Goal: Information Seeking & Learning: Understand process/instructions

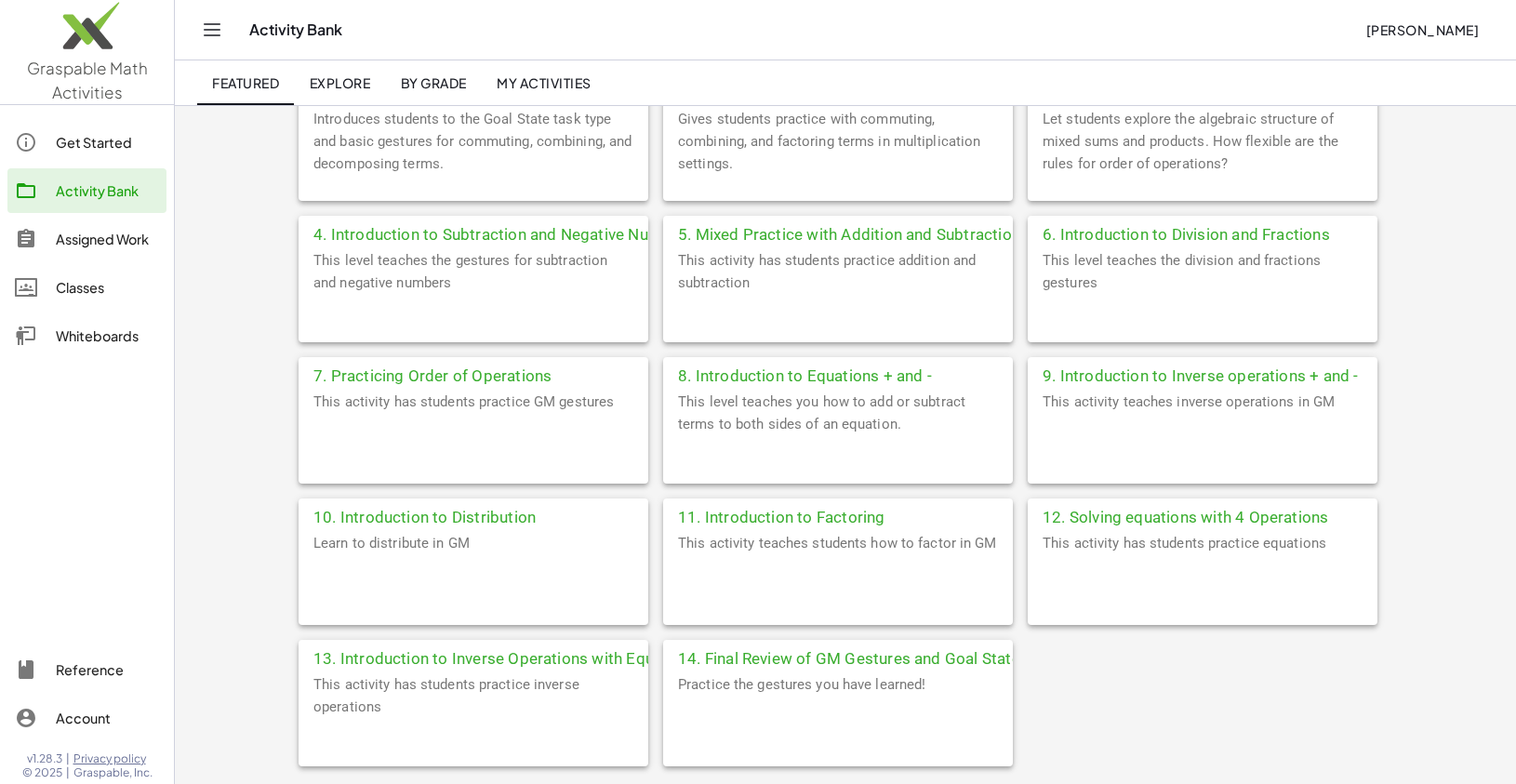
scroll to position [620, 0]
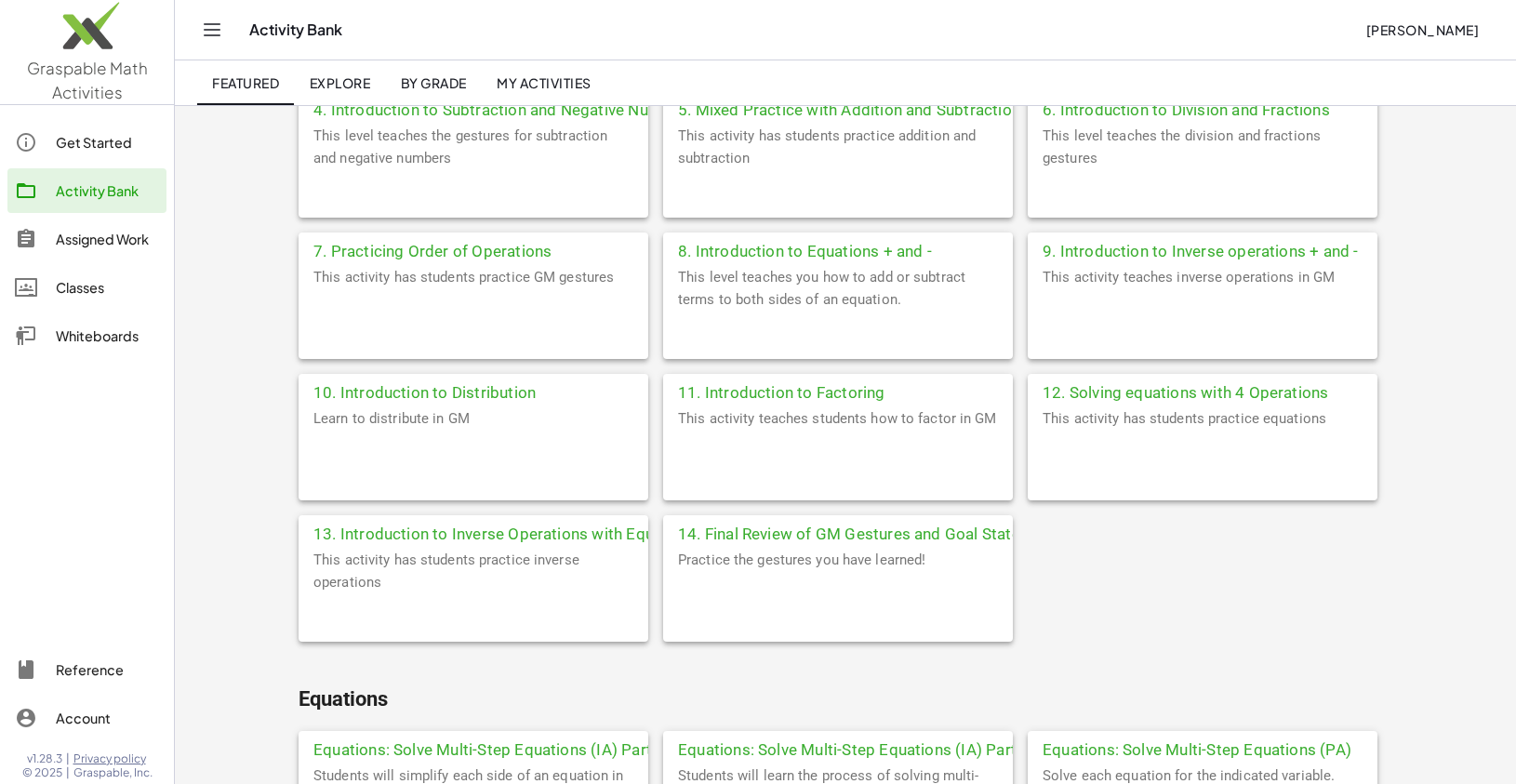
click at [488, 436] on div "Learn to distribute in GM" at bounding box center [473, 454] width 350 height 93
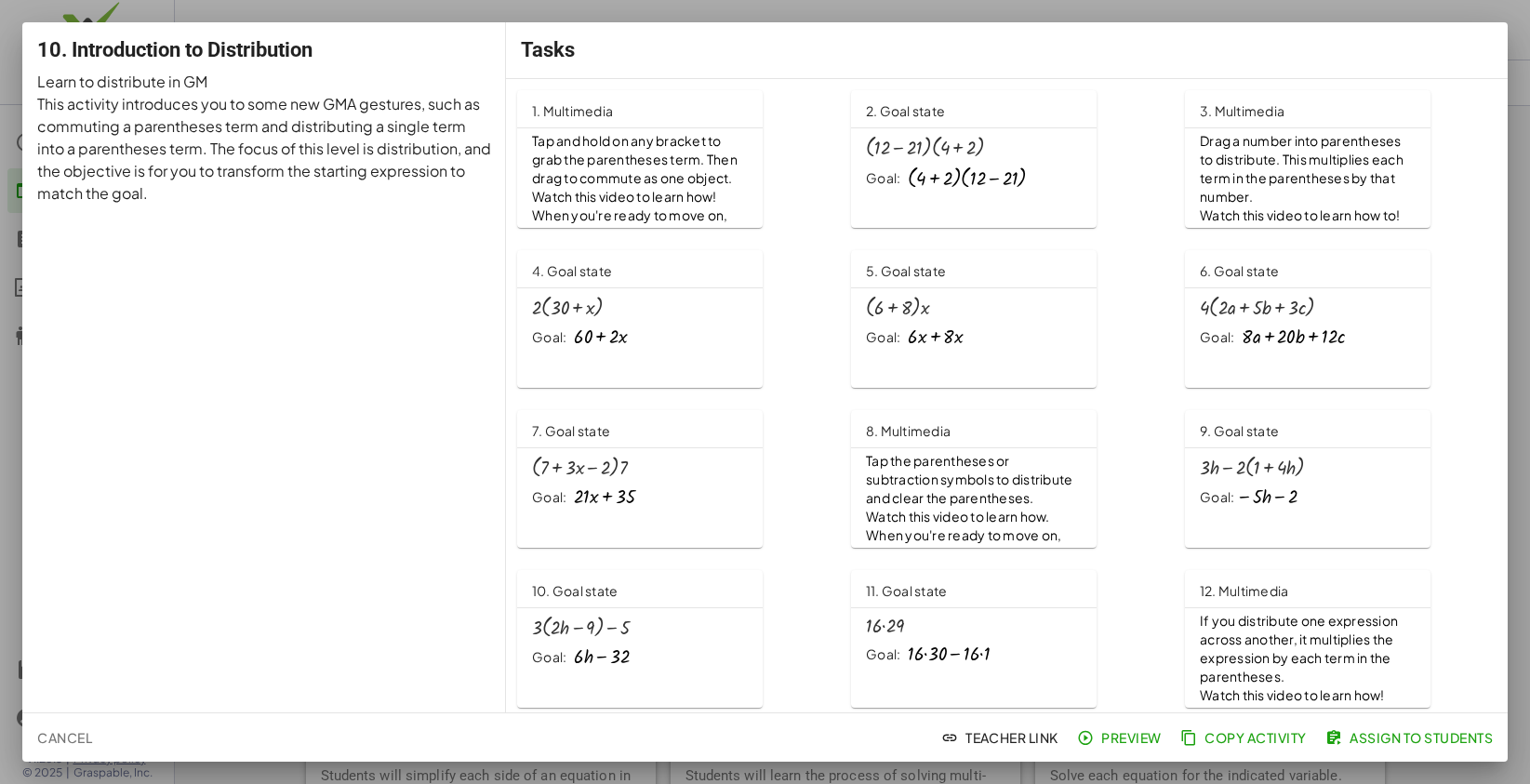
click at [1353, 12] on div at bounding box center [765, 392] width 1530 height 784
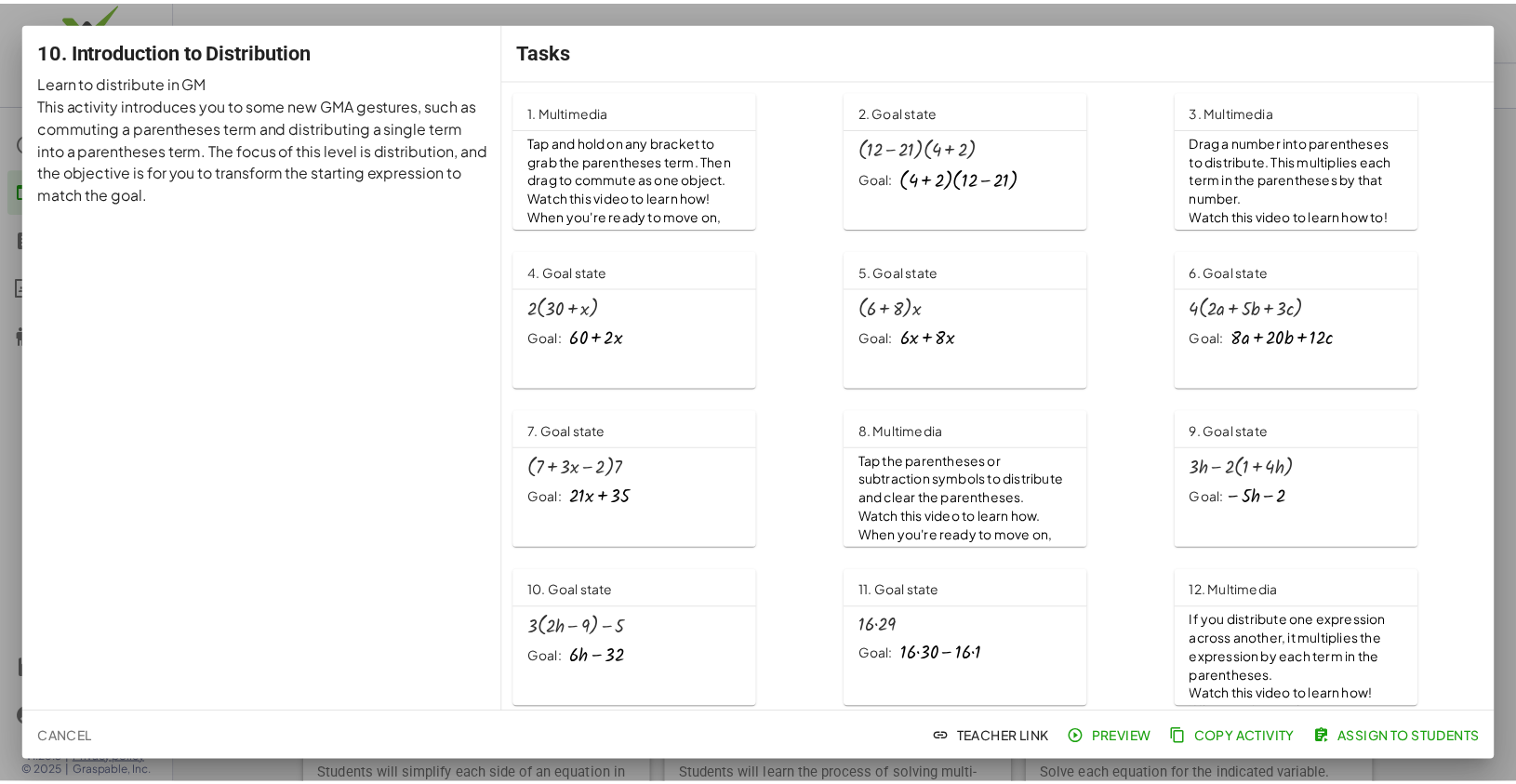
scroll to position [620, 0]
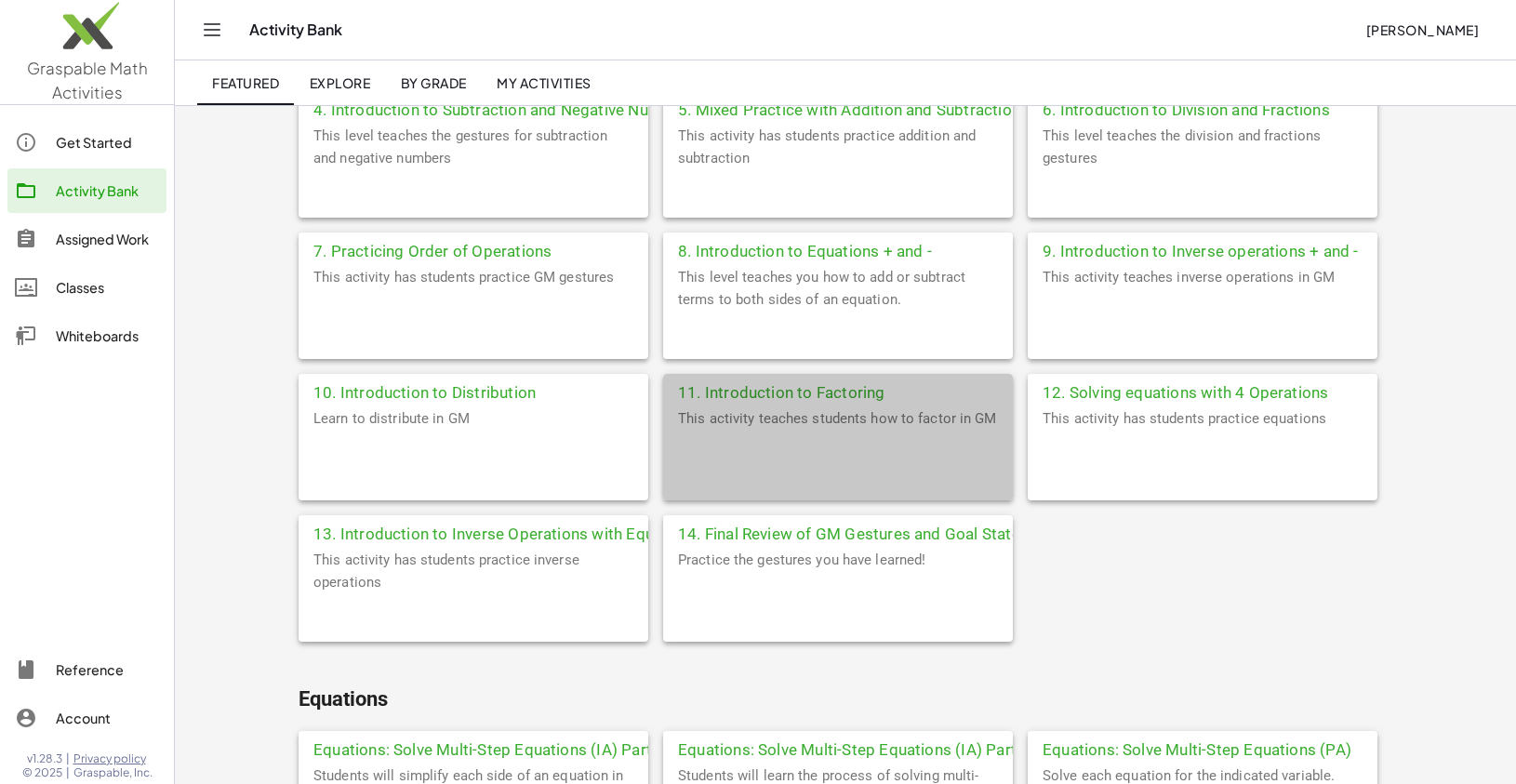
click at [828, 403] on div "11. Introduction to Factoring" at bounding box center [838, 391] width 350 height 34
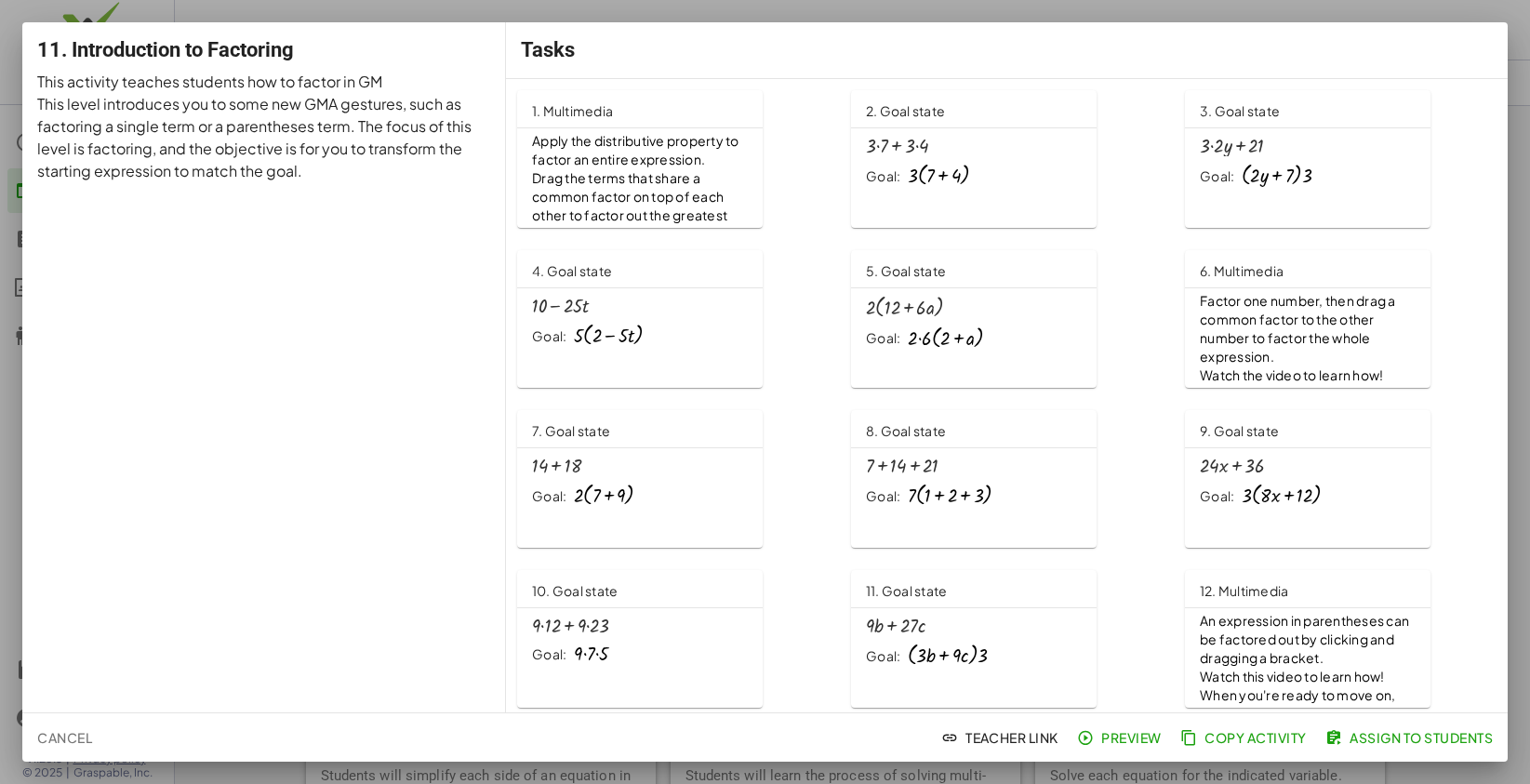
click at [1006, 518] on div "+ 7 + 14 + 21 Goal: · 7 · ( + 1 + 2 + 3 )" at bounding box center [974, 485] width 246 height 74
click at [683, 173] on span "Drag the terms that share a common factor on top of each other to factor out th…" at bounding box center [630, 206] width 197 height 73
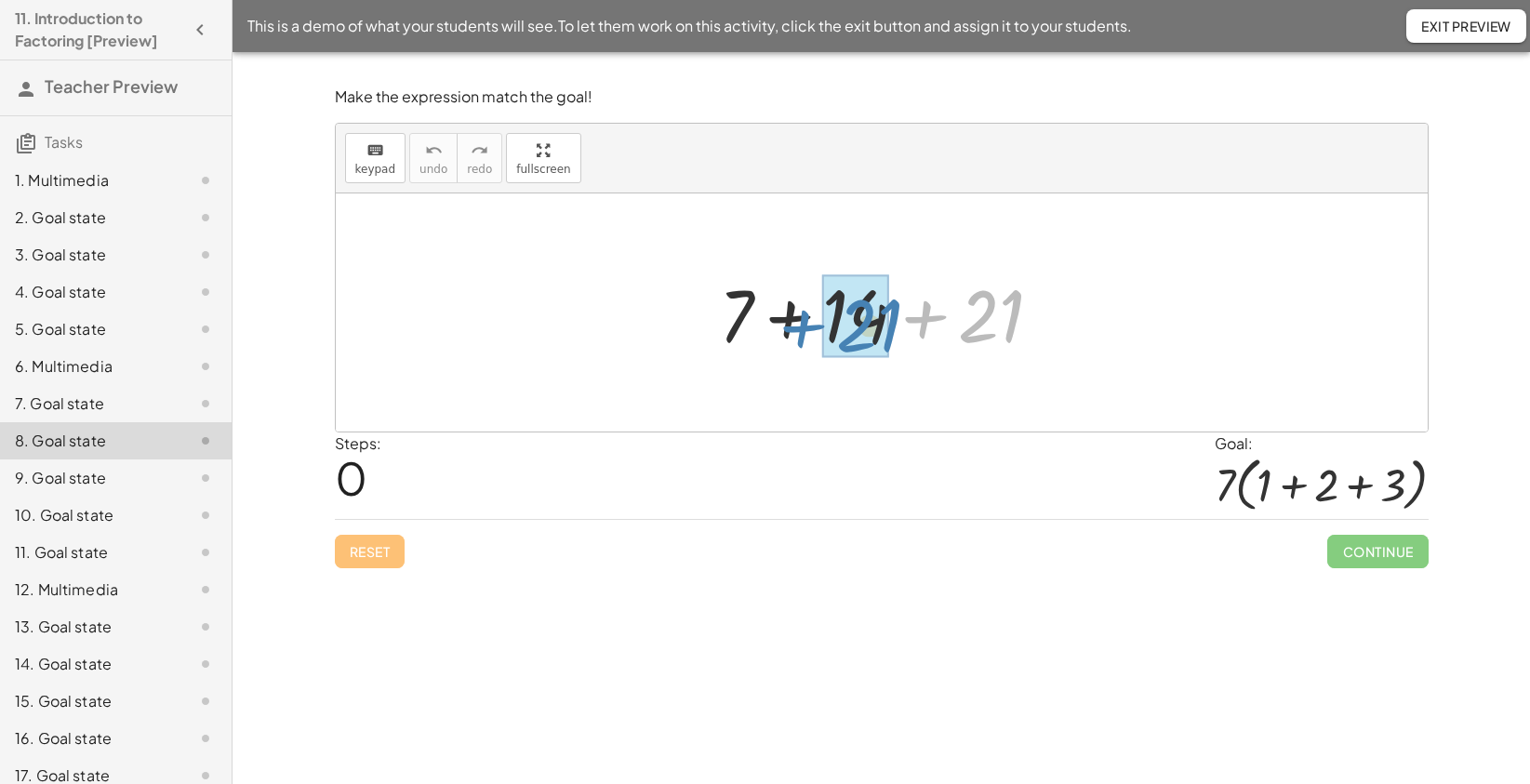
drag, startPoint x: 998, startPoint y: 313, endPoint x: 877, endPoint y: 322, distance: 121.3
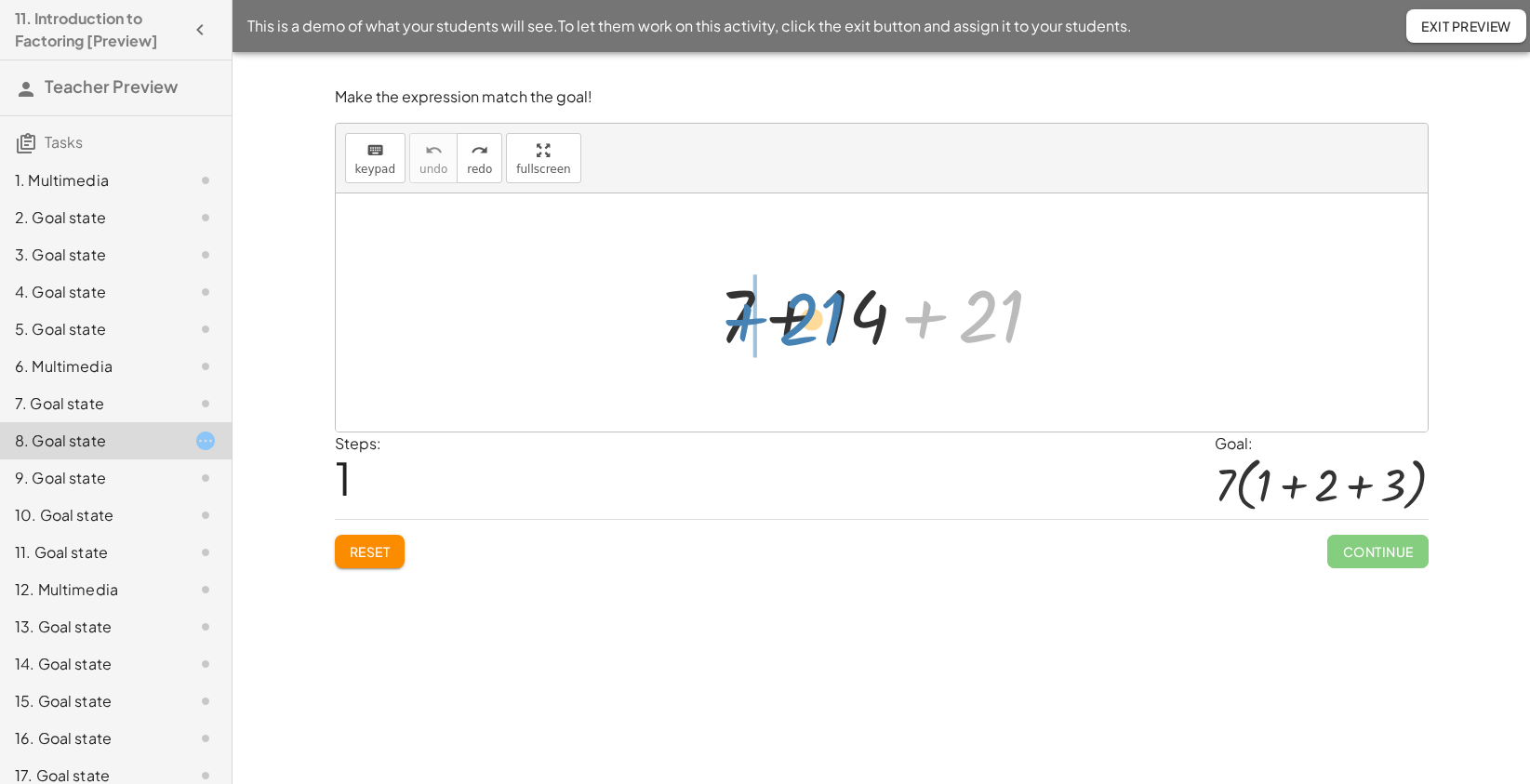
drag, startPoint x: 994, startPoint y: 310, endPoint x: 814, endPoint y: 313, distance: 180.0
click at [814, 313] on div at bounding box center [888, 313] width 358 height 96
click at [380, 550] on span "Reset" at bounding box center [370, 551] width 41 height 17
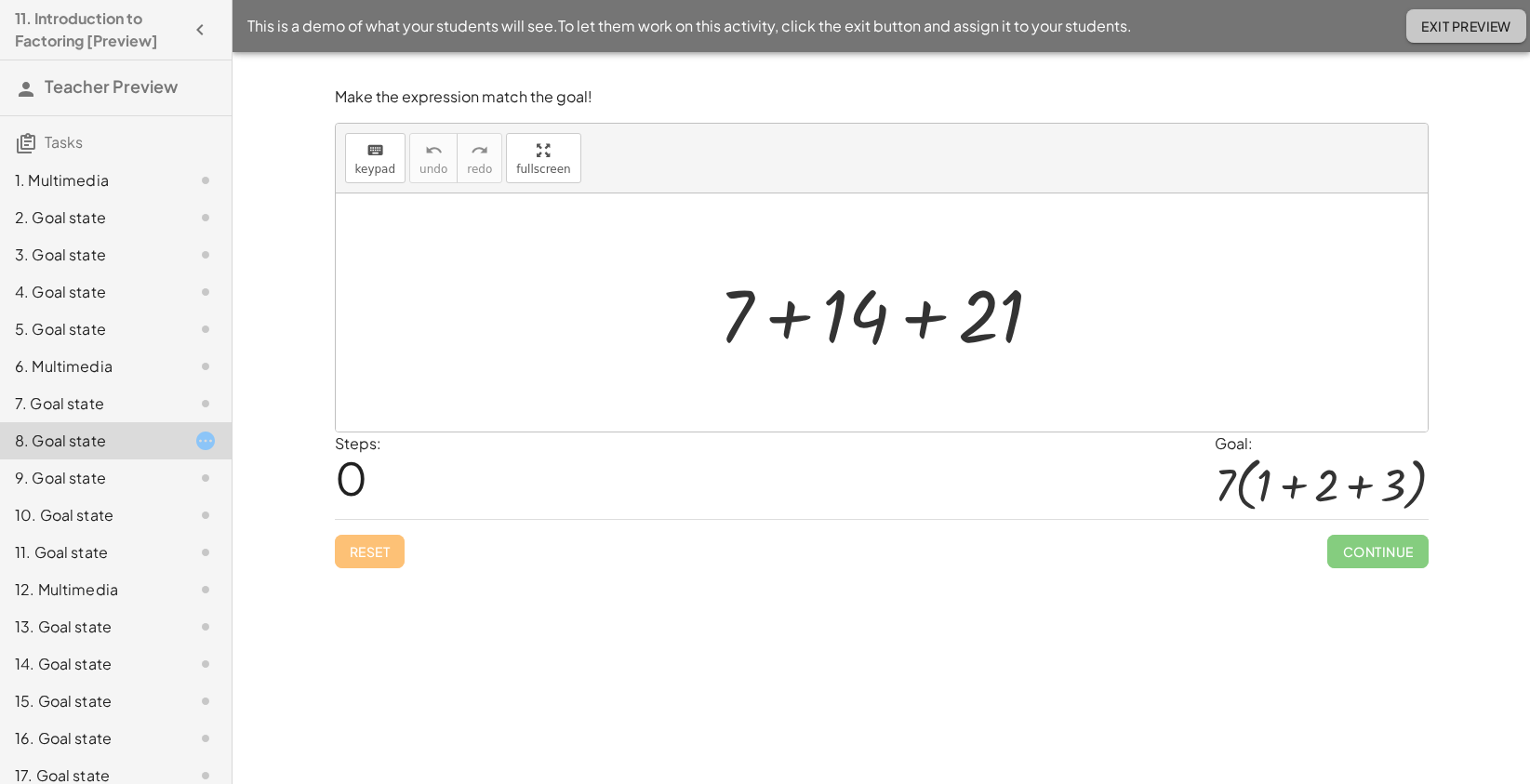
click at [1451, 14] on button "Exit Preview" at bounding box center [1466, 26] width 120 height 34
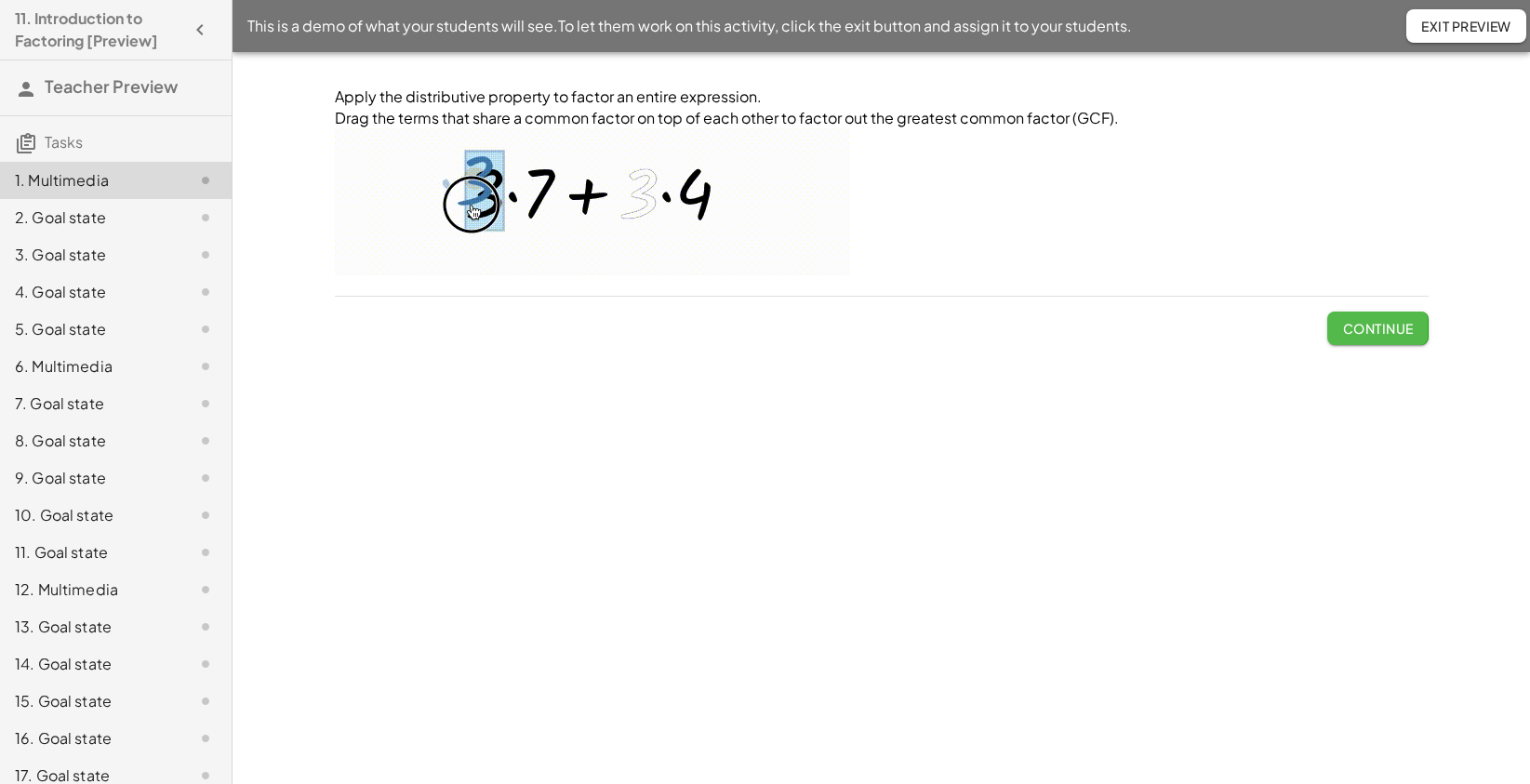
click at [1362, 323] on span "Continue" at bounding box center [1378, 328] width 71 height 17
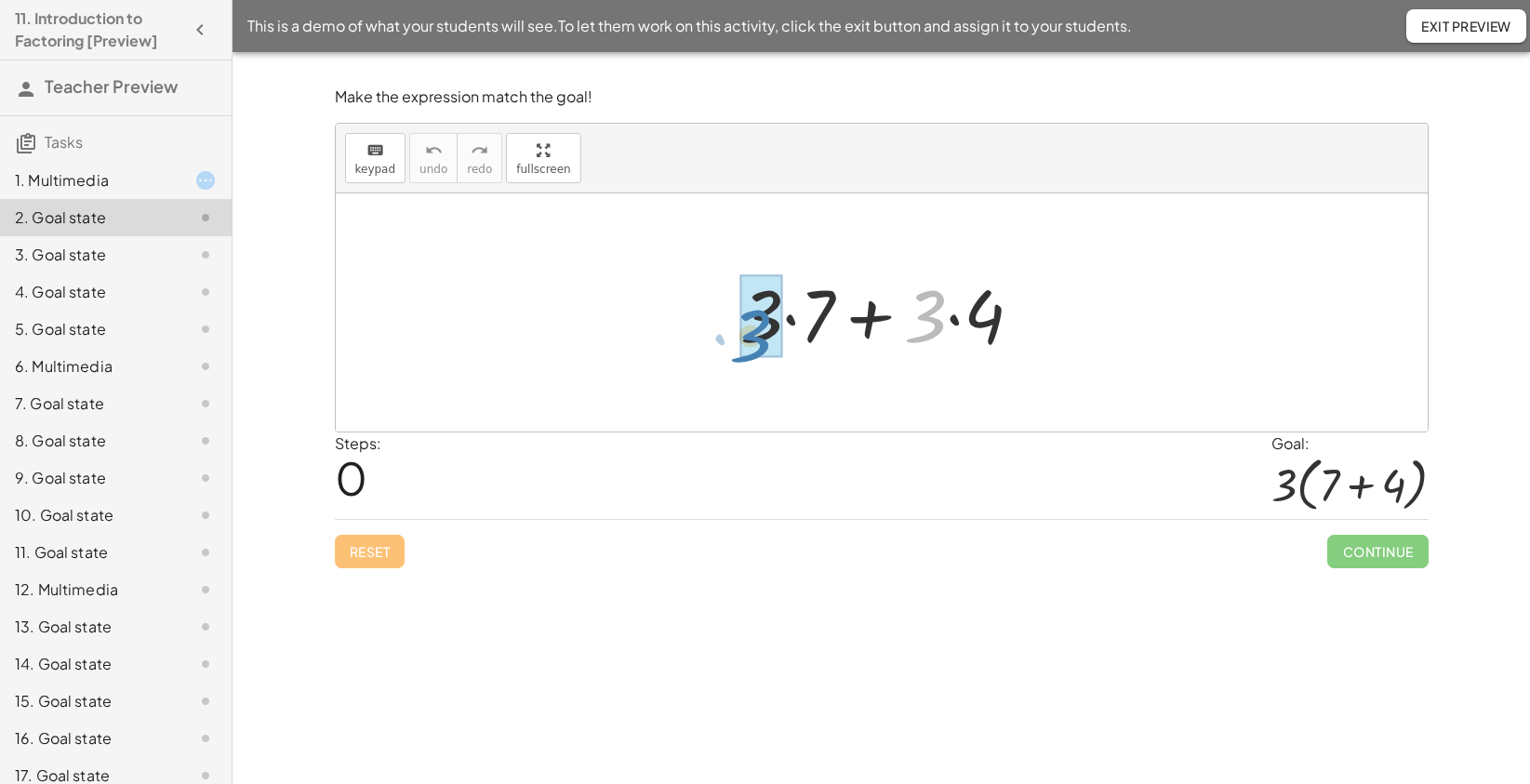
drag, startPoint x: 923, startPoint y: 313, endPoint x: 749, endPoint y: 333, distance: 175.1
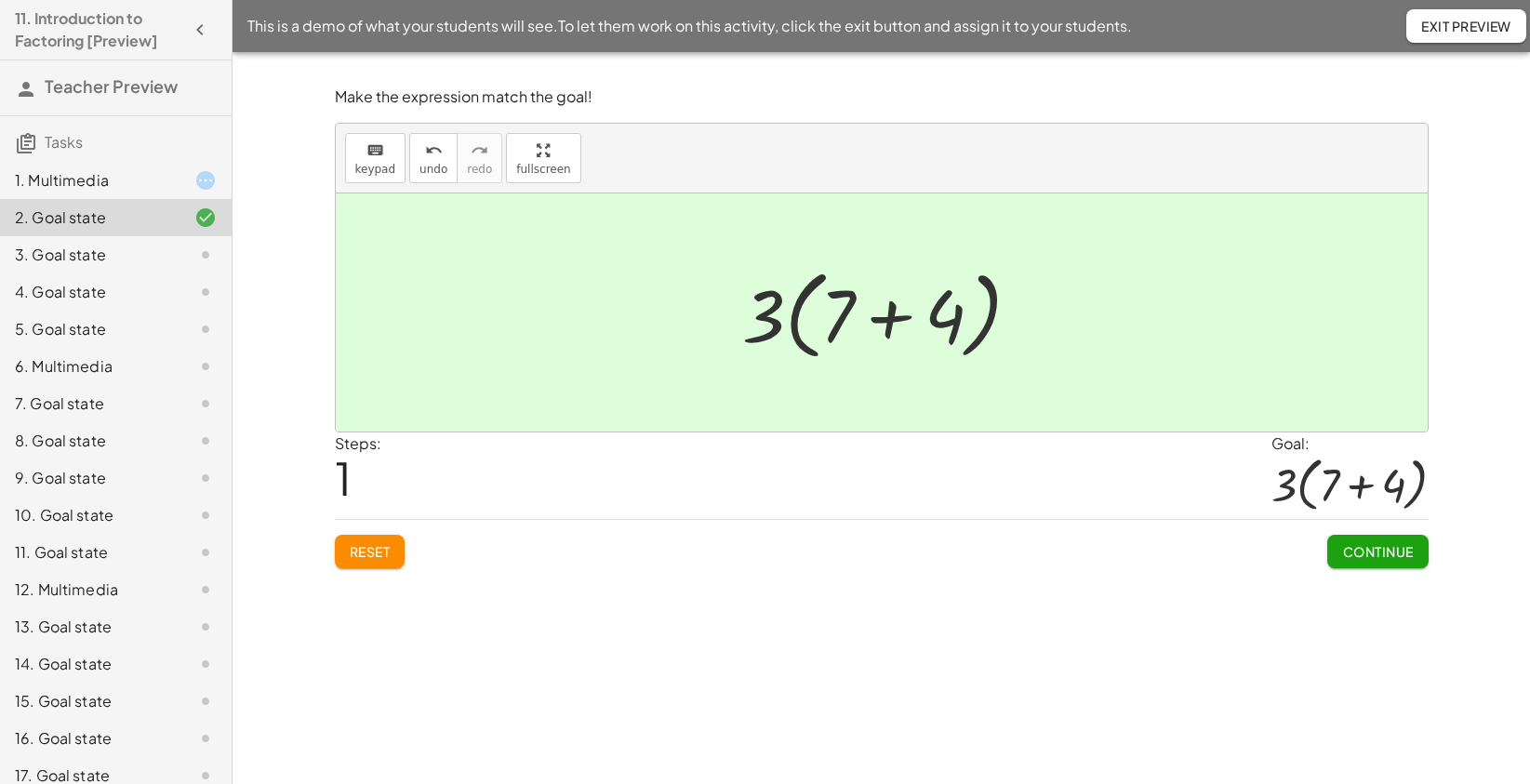
click at [1383, 543] on span "Continue" at bounding box center [1378, 551] width 71 height 17
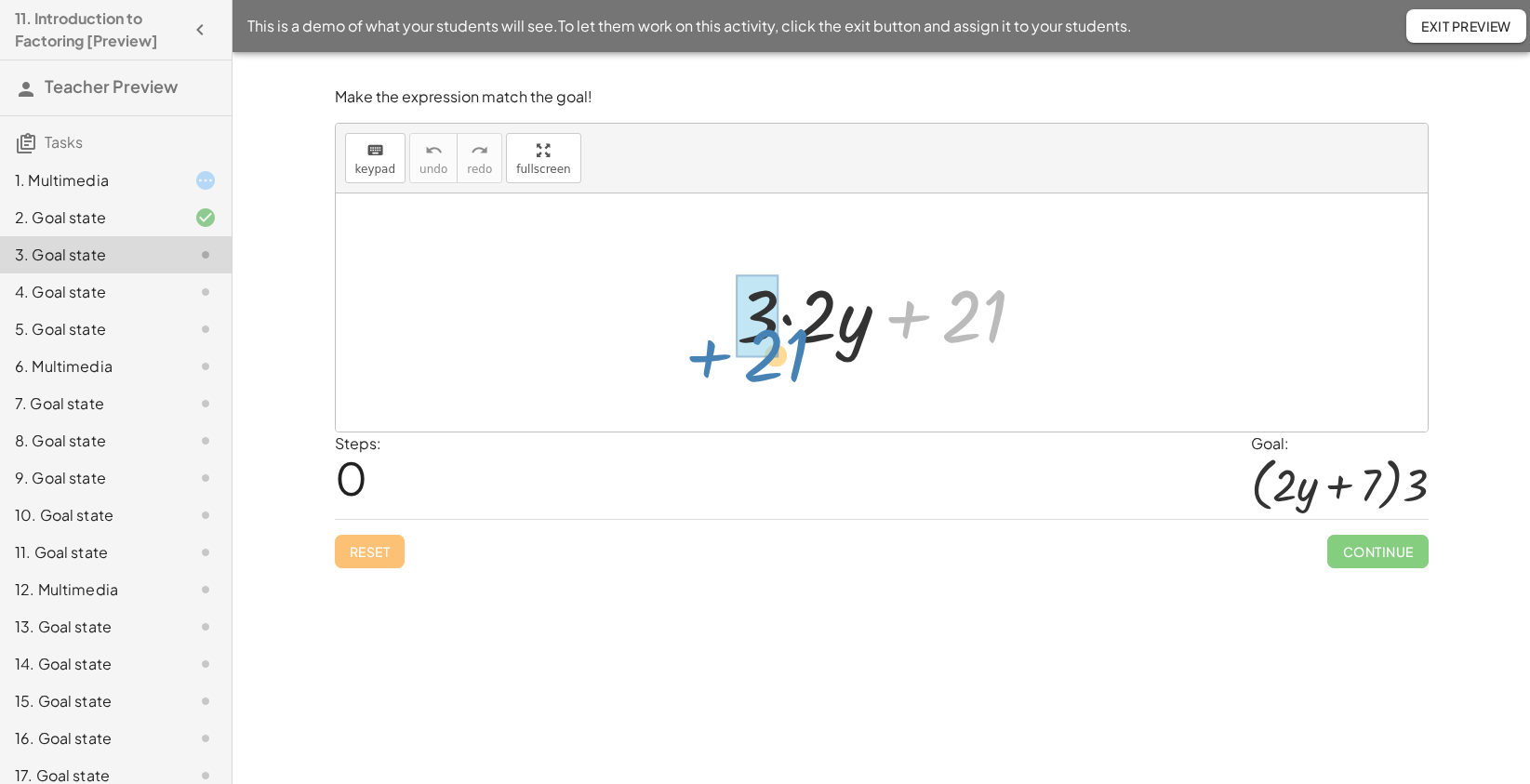
drag, startPoint x: 984, startPoint y: 306, endPoint x: 785, endPoint y: 345, distance: 202.8
click at [785, 345] on div at bounding box center [888, 313] width 322 height 96
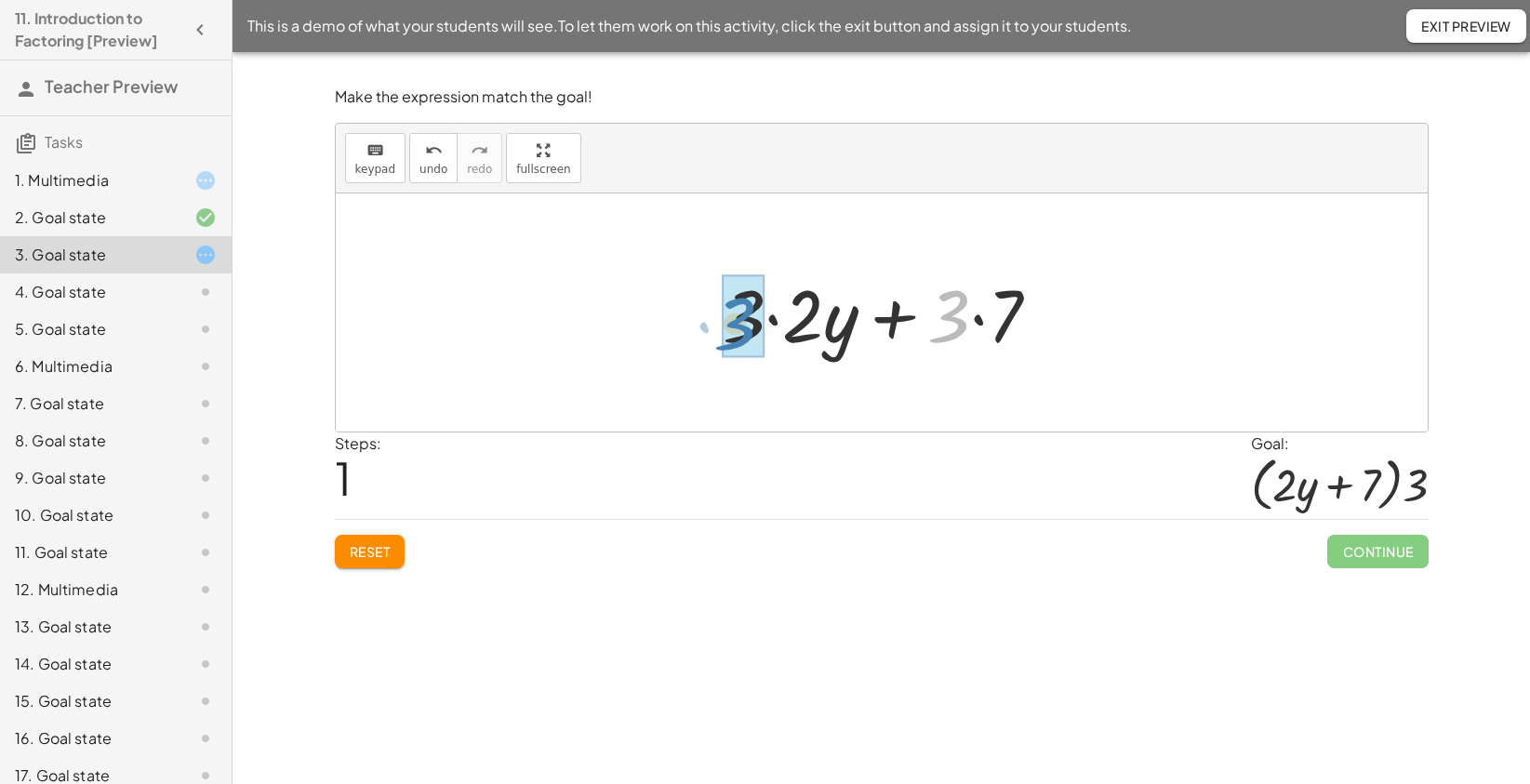
drag, startPoint x: 961, startPoint y: 317, endPoint x: 747, endPoint y: 324, distance: 214.1
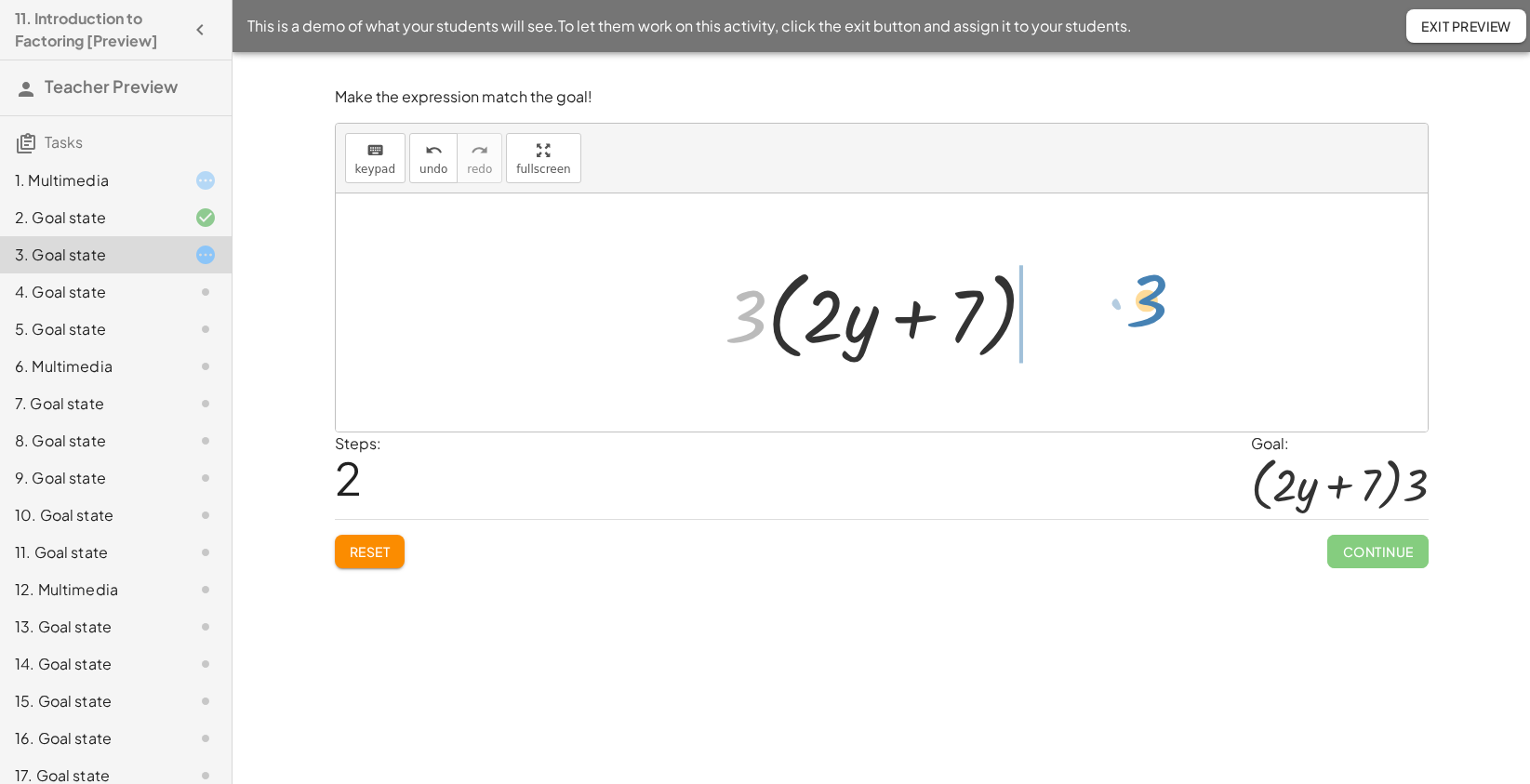
drag, startPoint x: 743, startPoint y: 300, endPoint x: 1144, endPoint y: 287, distance: 401.2
click at [1144, 287] on div "+ · 3 · 2 · y + 21 + · 3 · 2 · y + · 3 · 7 · 3 + 3 · 2 · y + · 7 · ( )" at bounding box center [881, 312] width 1092 height 238
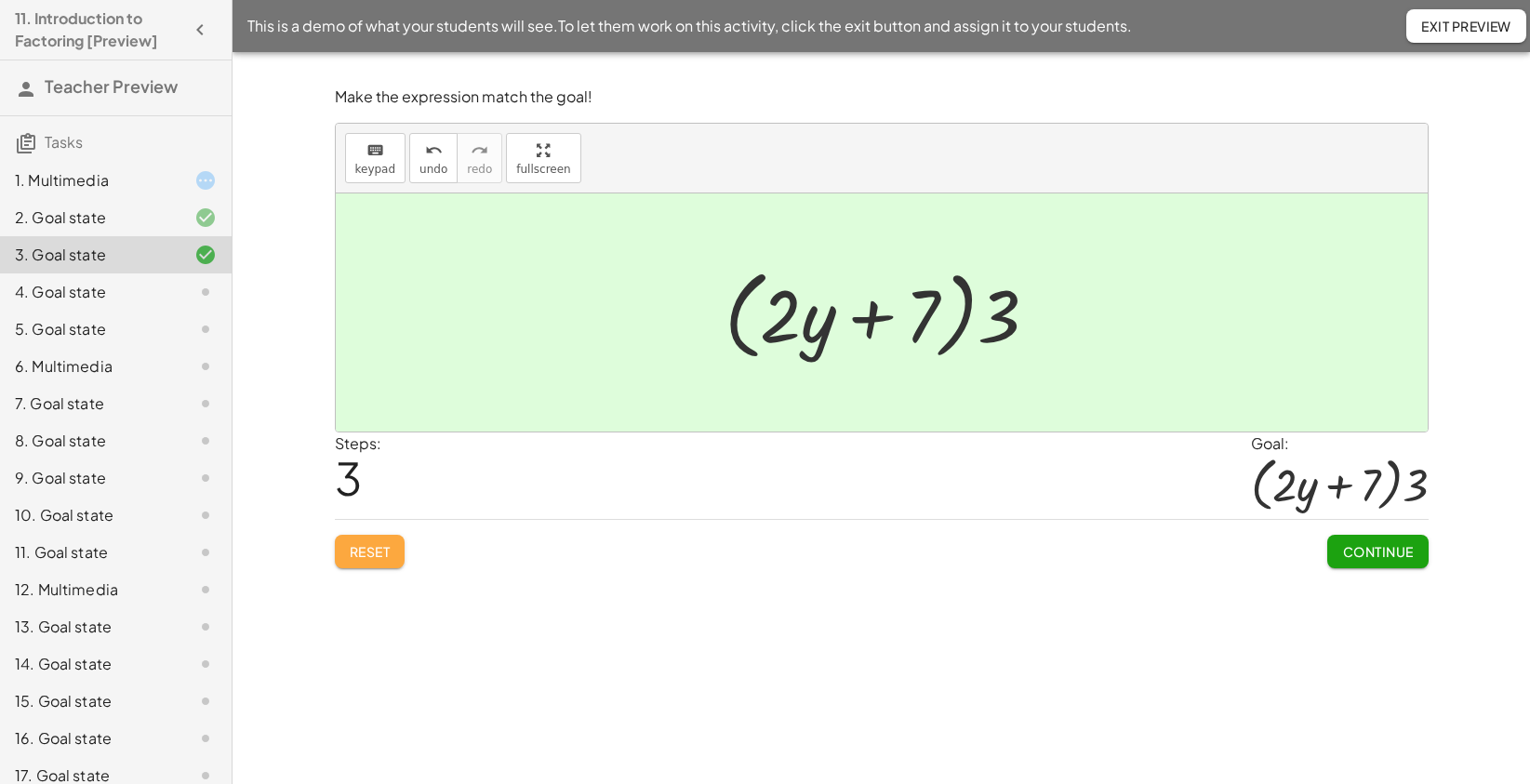
click at [375, 554] on span "Reset" at bounding box center [370, 551] width 41 height 17
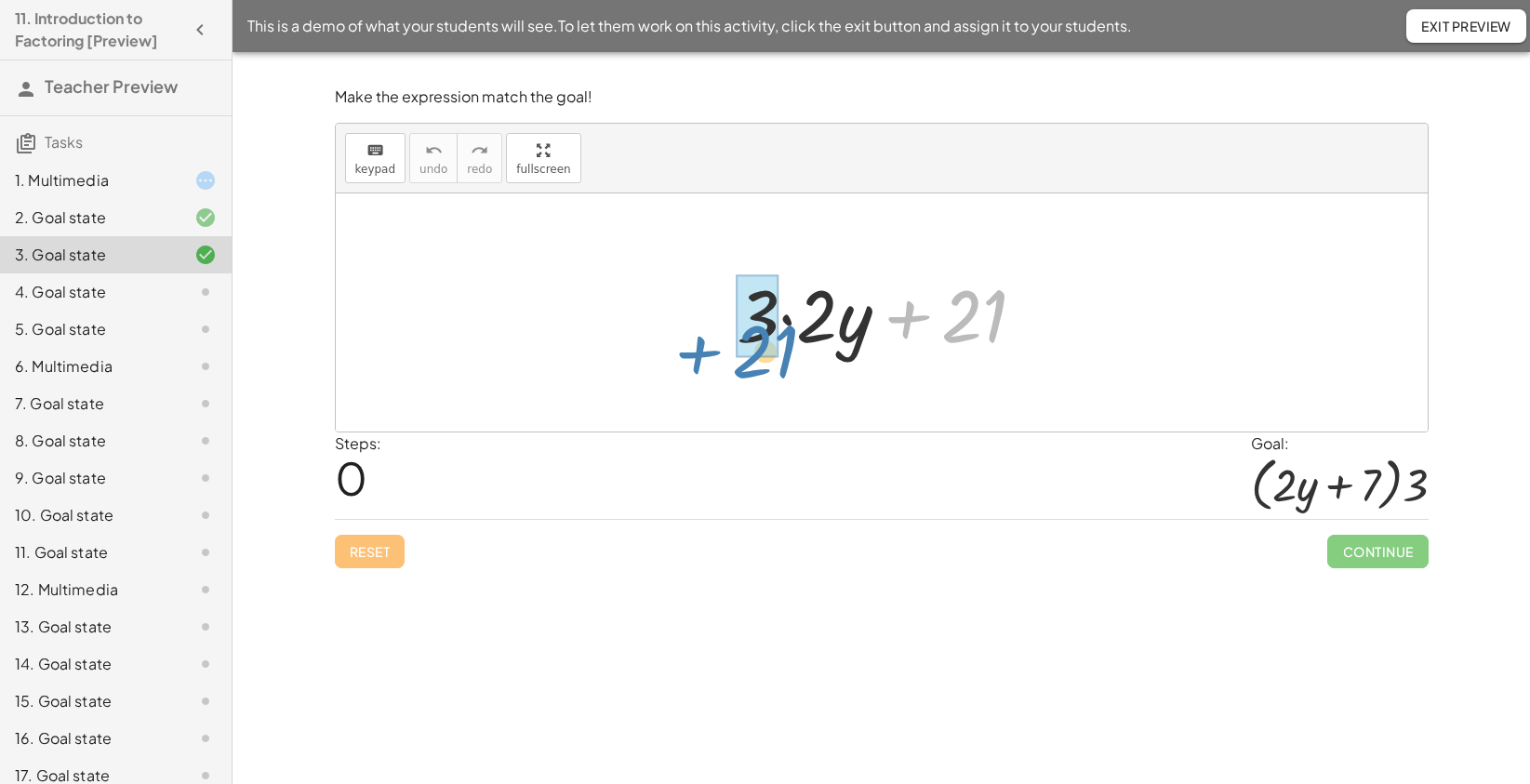
drag, startPoint x: 973, startPoint y: 303, endPoint x: 764, endPoint y: 338, distance: 211.9
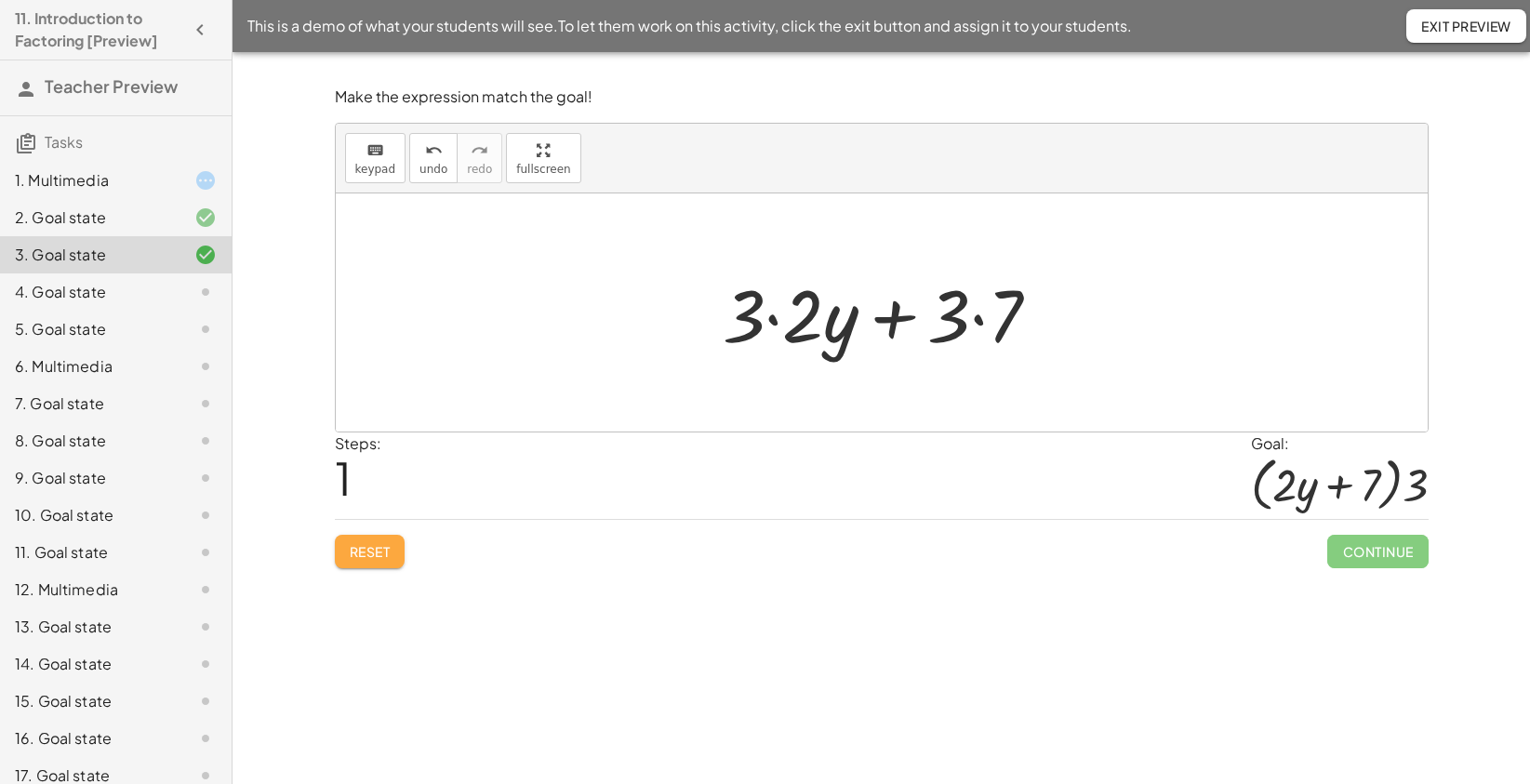
drag, startPoint x: 382, startPoint y: 559, endPoint x: 448, endPoint y: 534, distance: 70.6
click at [381, 559] on span "Reset" at bounding box center [370, 551] width 41 height 17
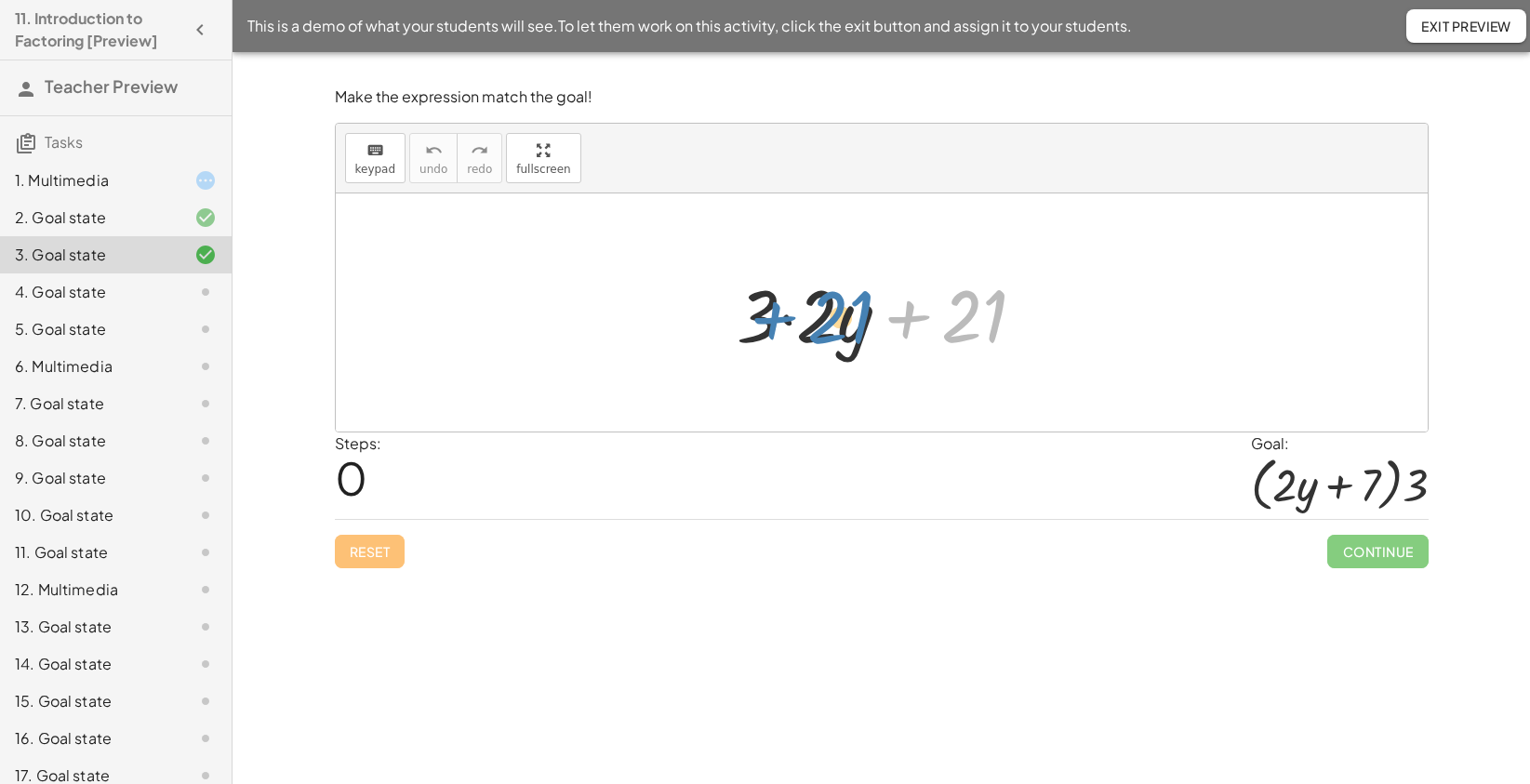
drag, startPoint x: 979, startPoint y: 297, endPoint x: 845, endPoint y: 298, distance: 134.0
click at [845, 298] on div at bounding box center [888, 313] width 322 height 96
drag, startPoint x: 990, startPoint y: 297, endPoint x: 773, endPoint y: 303, distance: 217.1
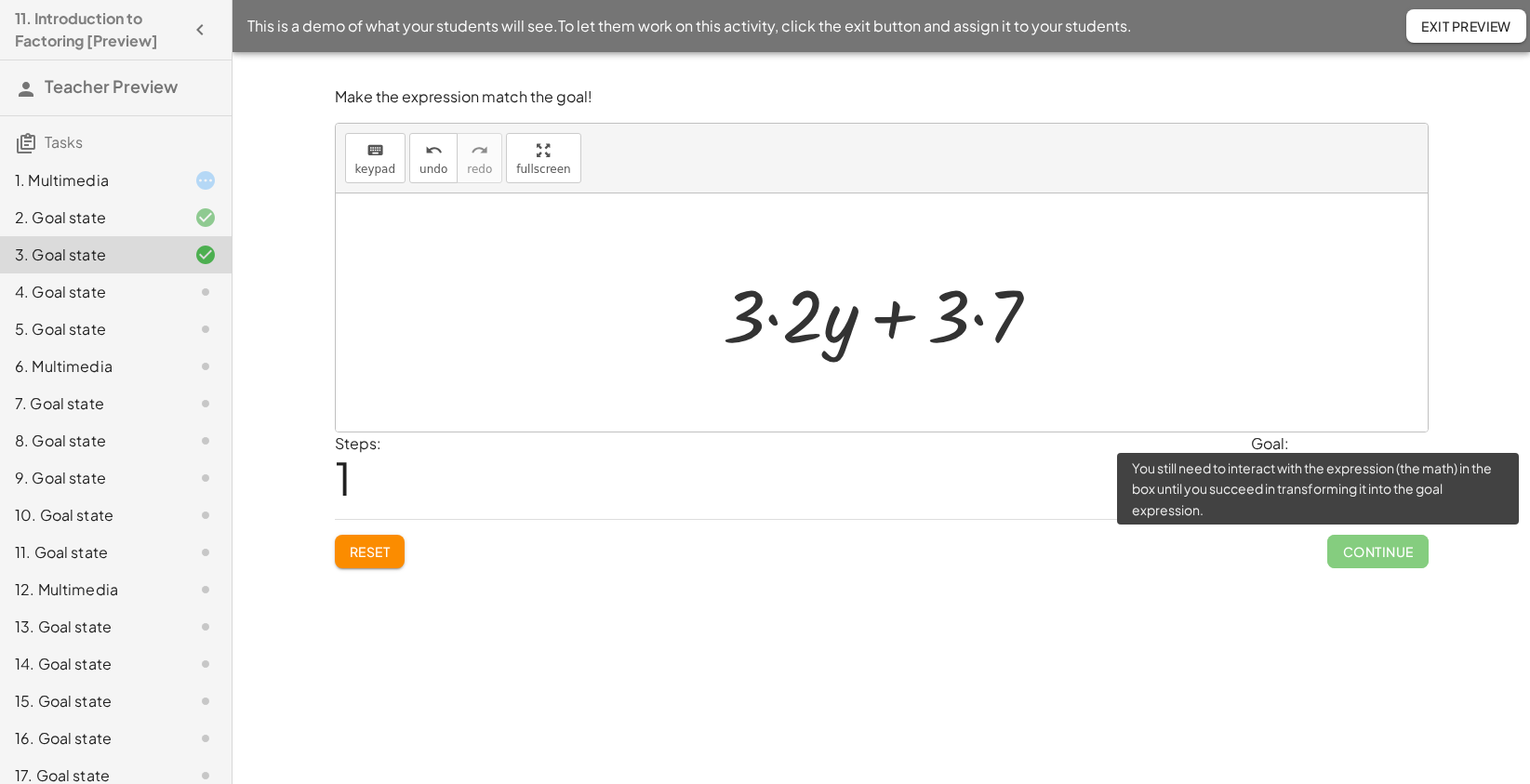
click at [1370, 561] on span "Continue" at bounding box center [1377, 551] width 100 height 34
click at [1369, 549] on span "Continue" at bounding box center [1377, 551] width 100 height 34
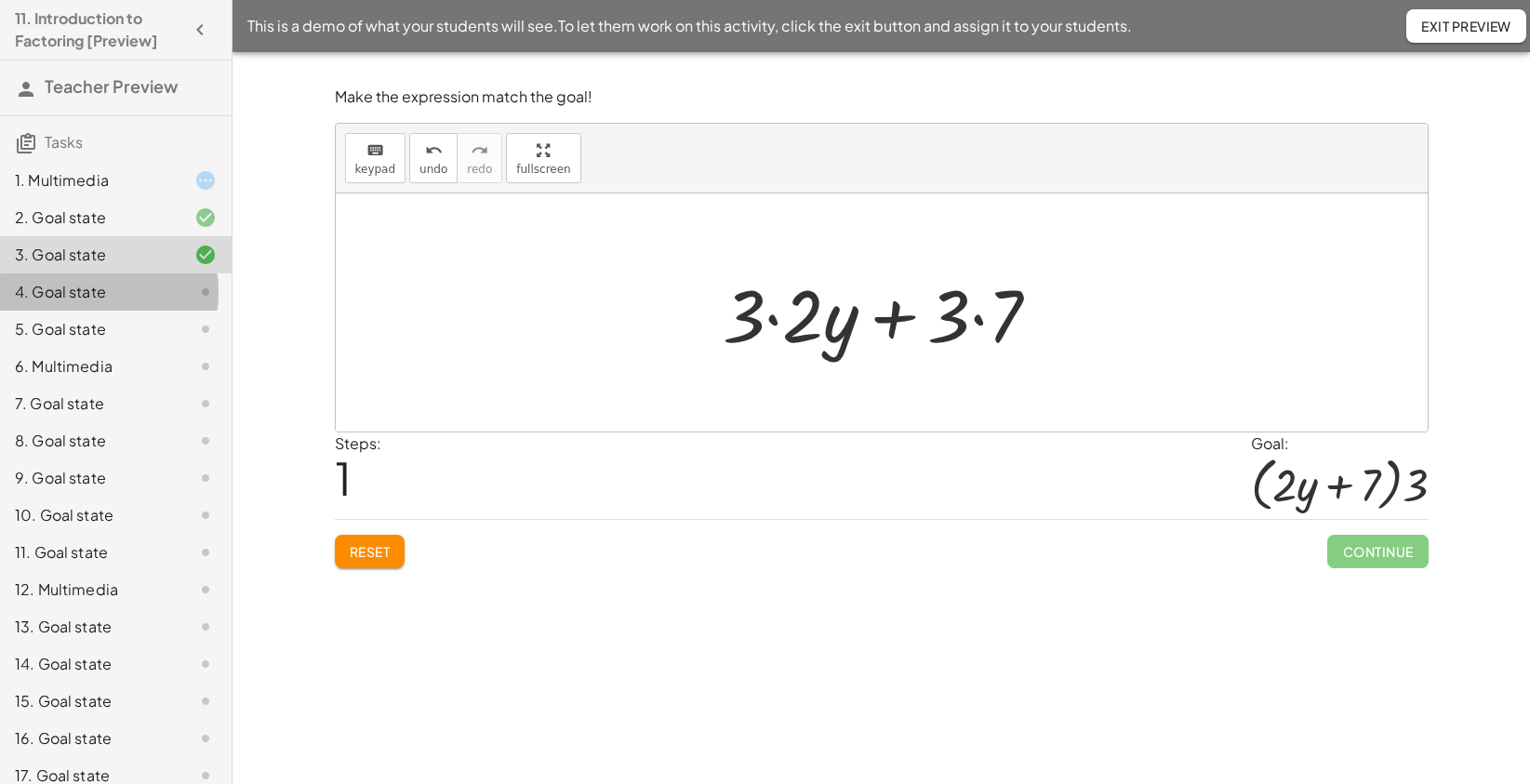
click at [78, 298] on div "4. Goal state" at bounding box center [90, 292] width 150 height 22
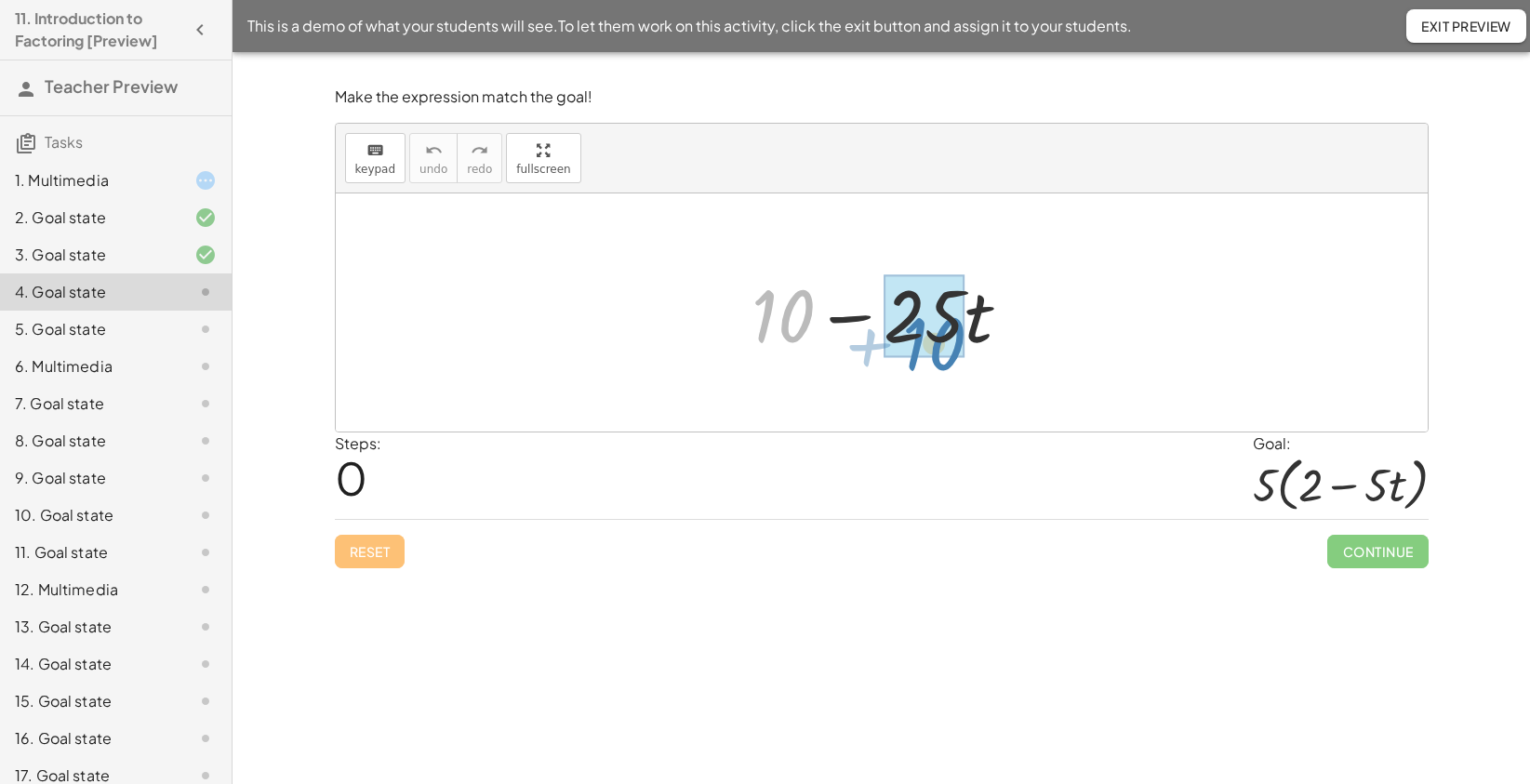
drag, startPoint x: 790, startPoint y: 337, endPoint x: 925, endPoint y: 344, distance: 135.2
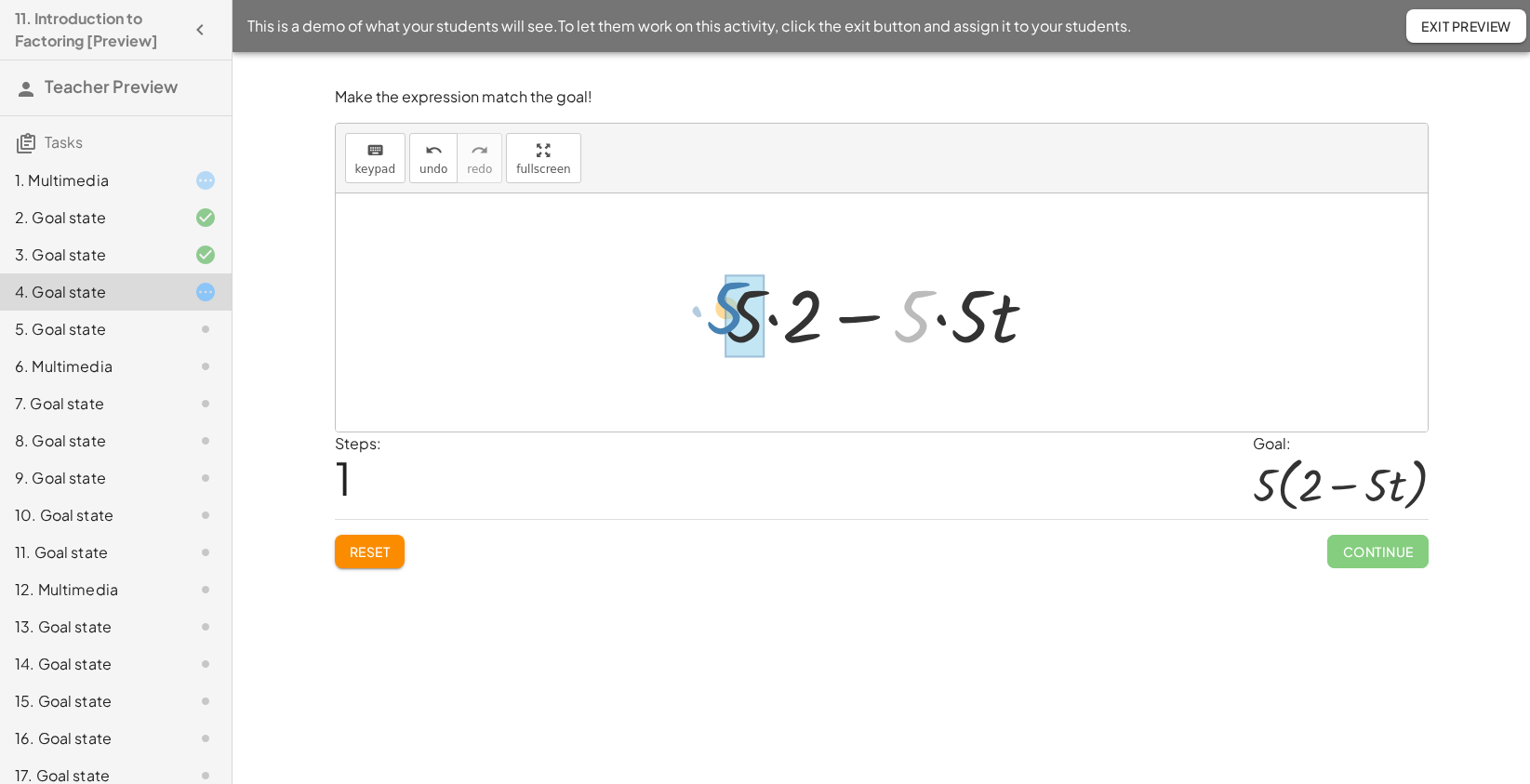
drag, startPoint x: 921, startPoint y: 310, endPoint x: 734, endPoint y: 302, distance: 187.2
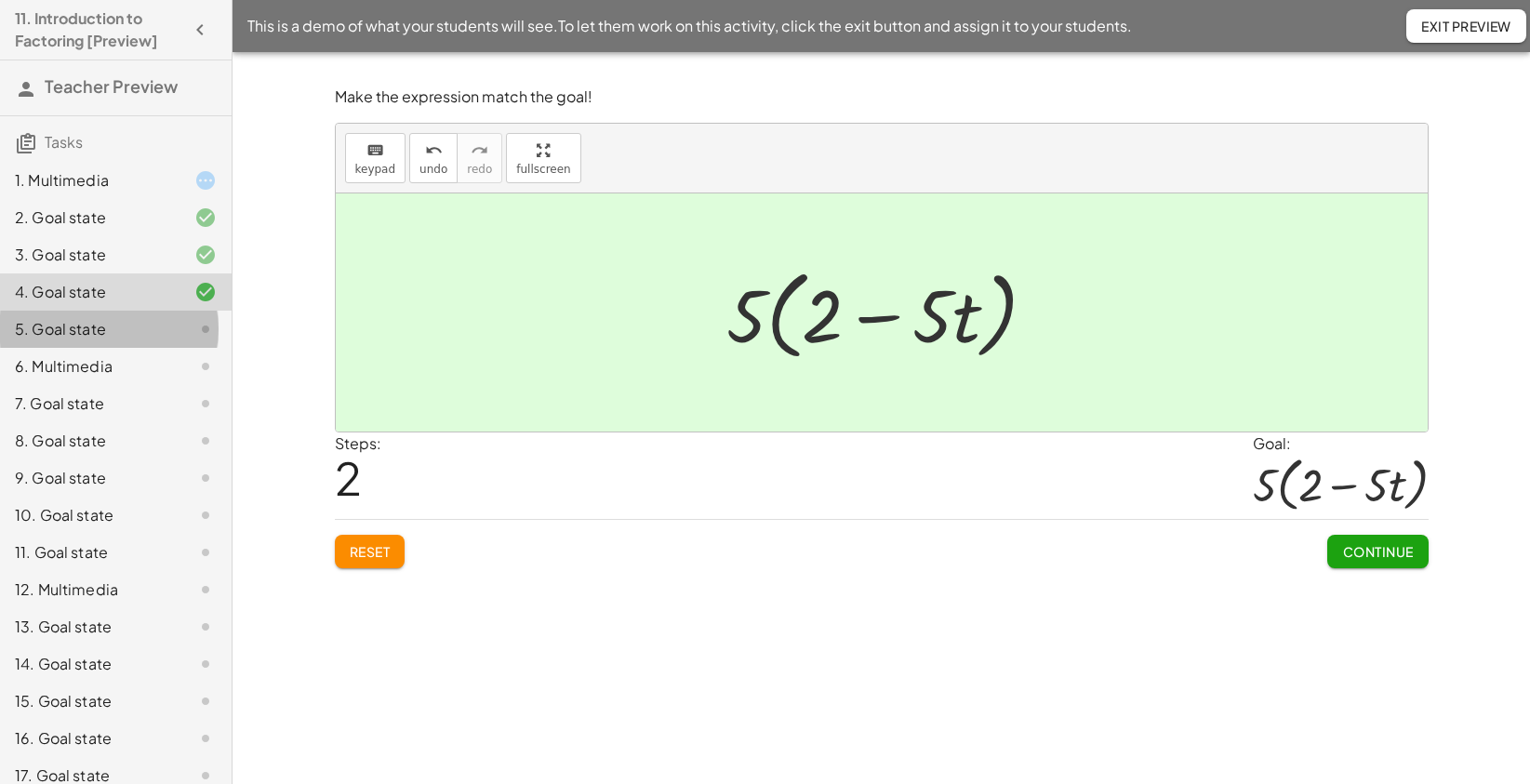
click at [103, 334] on div "5. Goal state" at bounding box center [90, 329] width 150 height 22
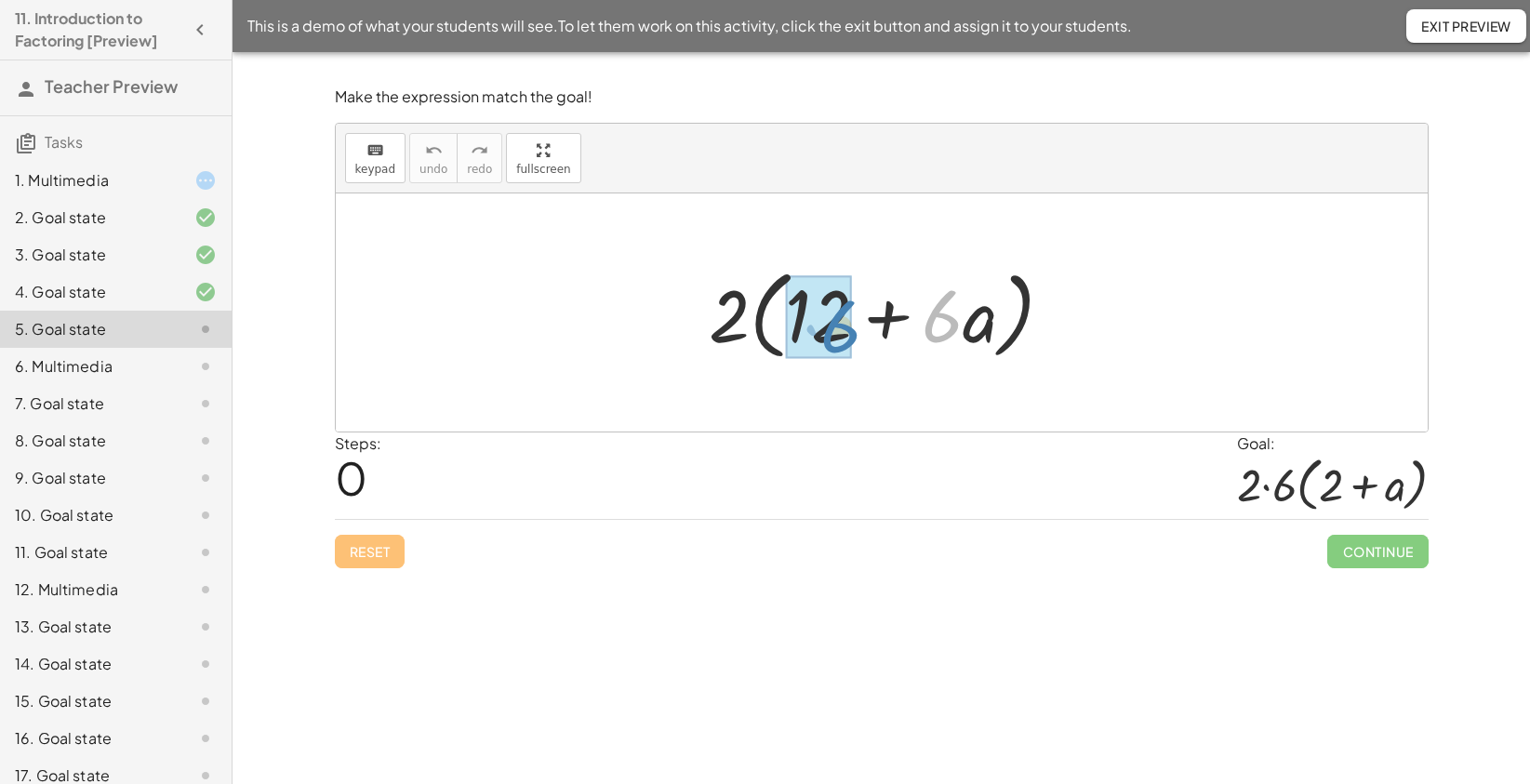
drag, startPoint x: 937, startPoint y: 323, endPoint x: 839, endPoint y: 333, distance: 98.5
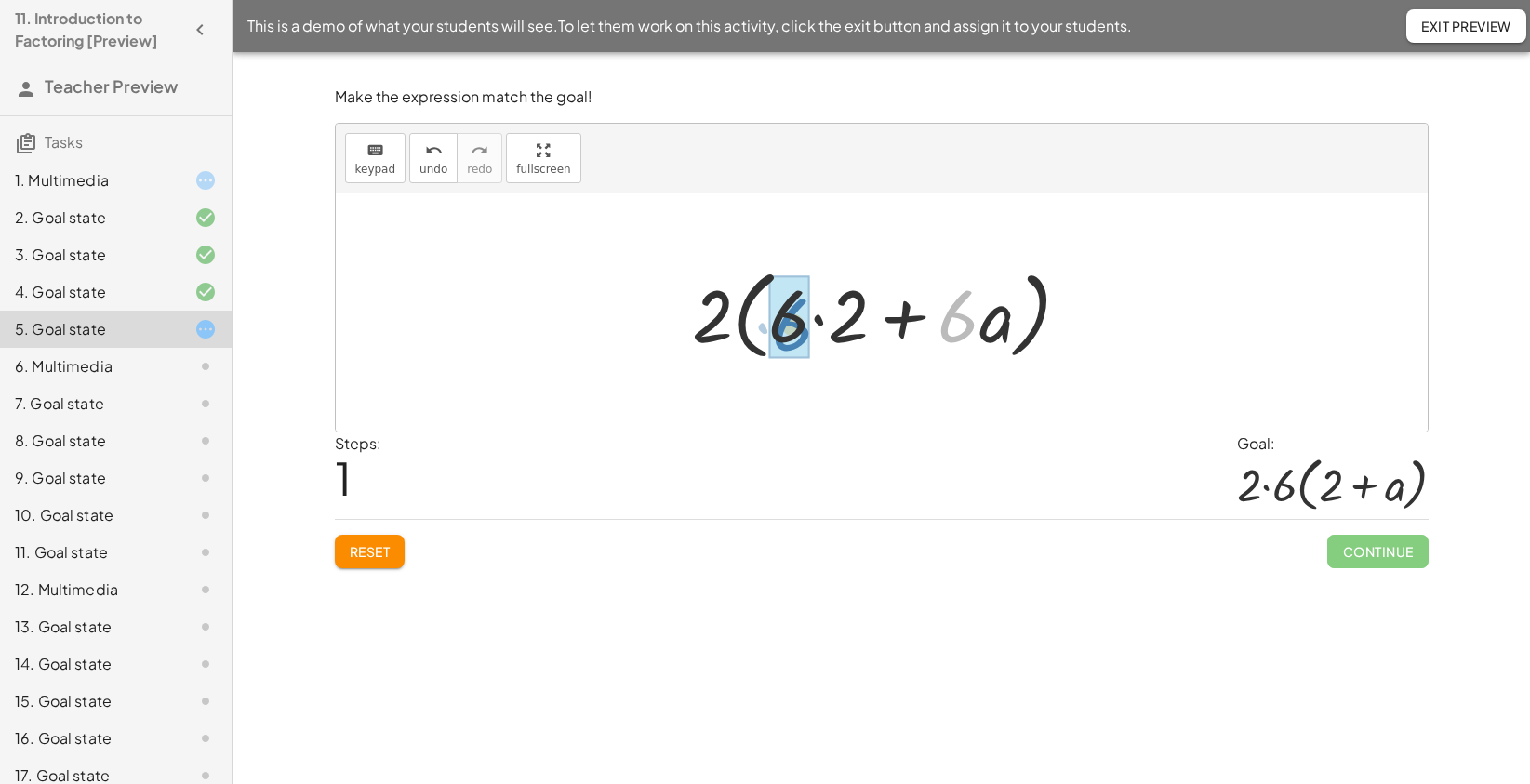
drag, startPoint x: 951, startPoint y: 324, endPoint x: 786, endPoint y: 333, distance: 165.2
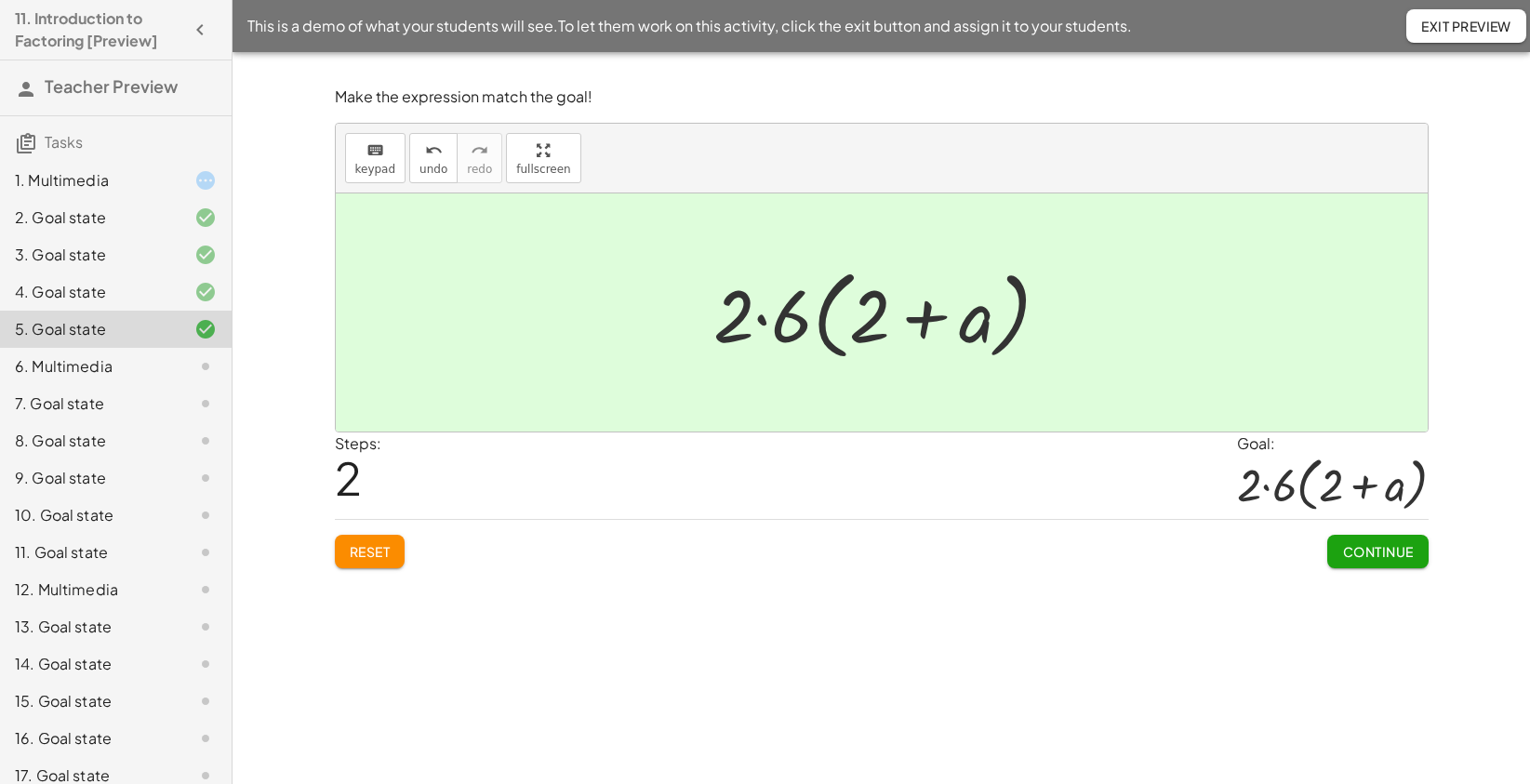
click at [1376, 551] on span "Continue" at bounding box center [1378, 551] width 71 height 17
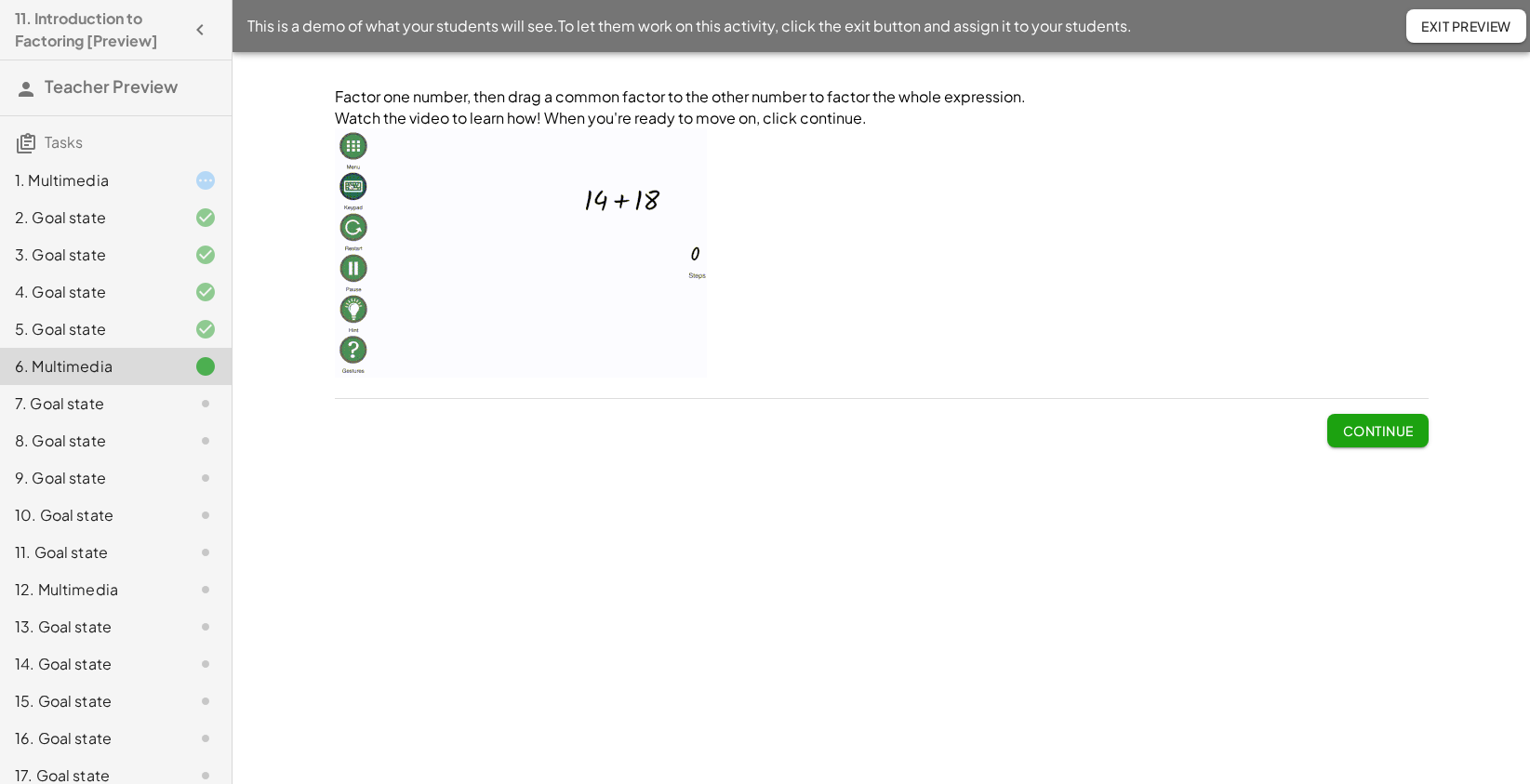
click at [107, 399] on div "7. Goal state" at bounding box center [90, 404] width 150 height 22
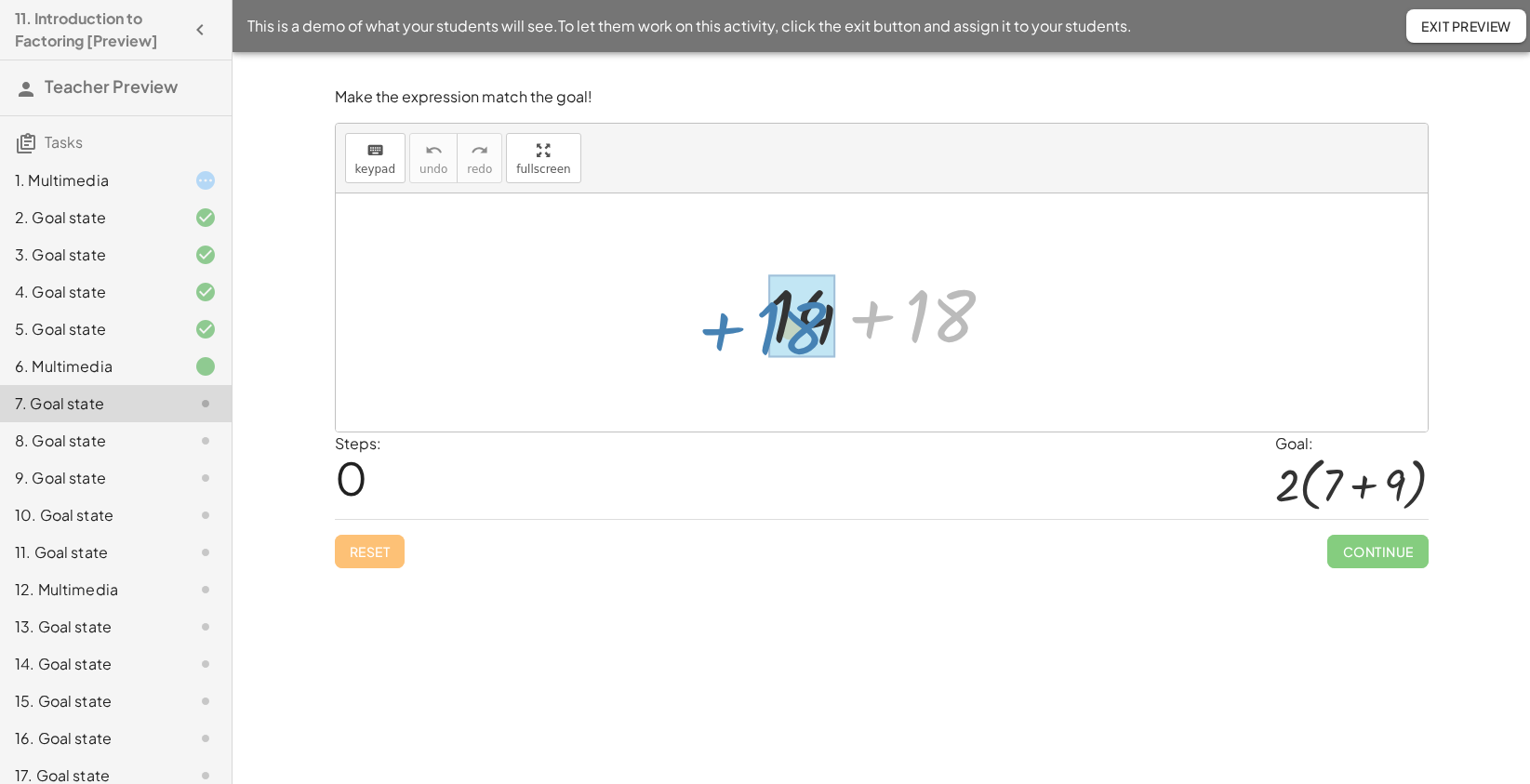
drag, startPoint x: 965, startPoint y: 306, endPoint x: 816, endPoint y: 318, distance: 149.5
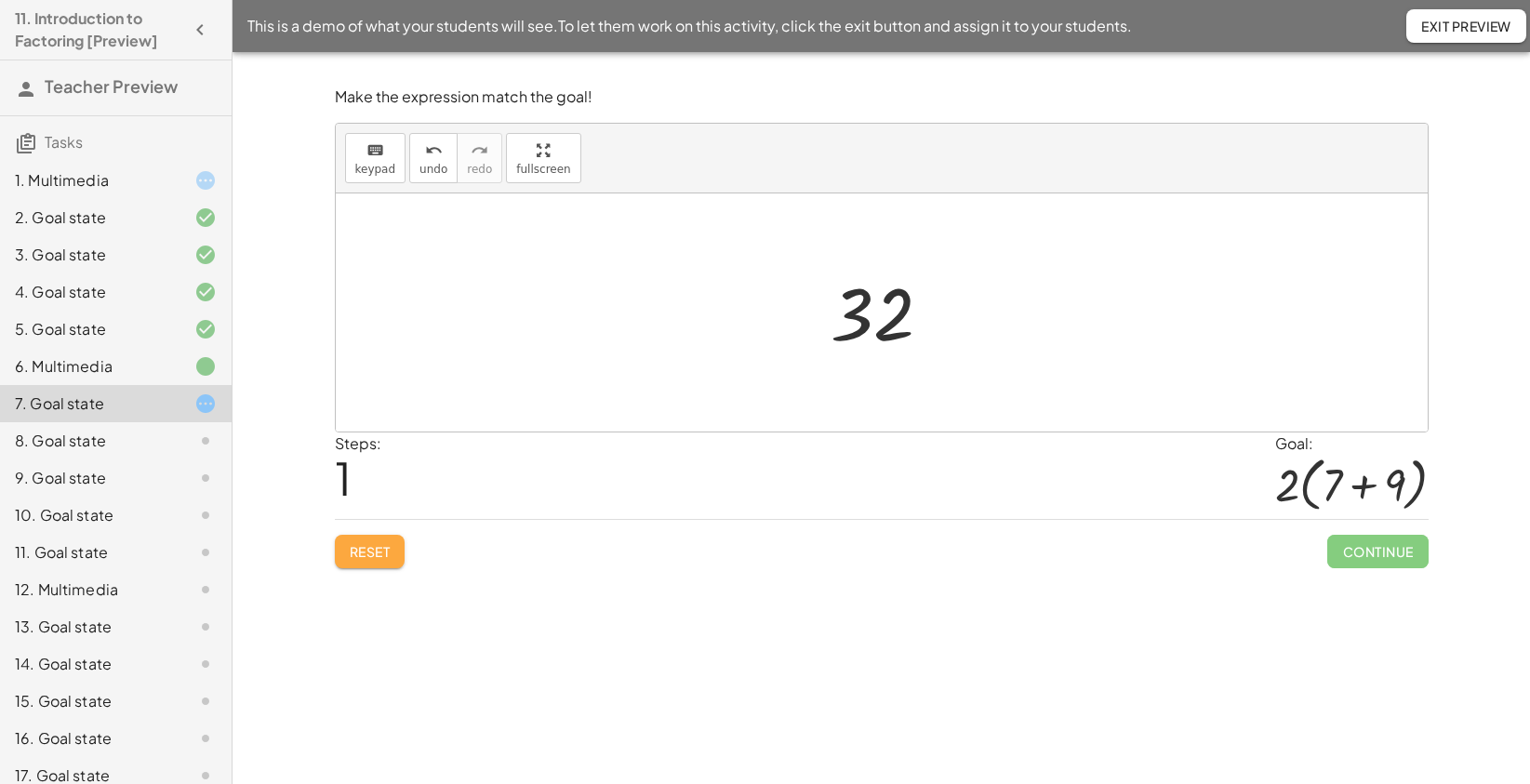
click at [365, 549] on span "Reset" at bounding box center [370, 551] width 41 height 17
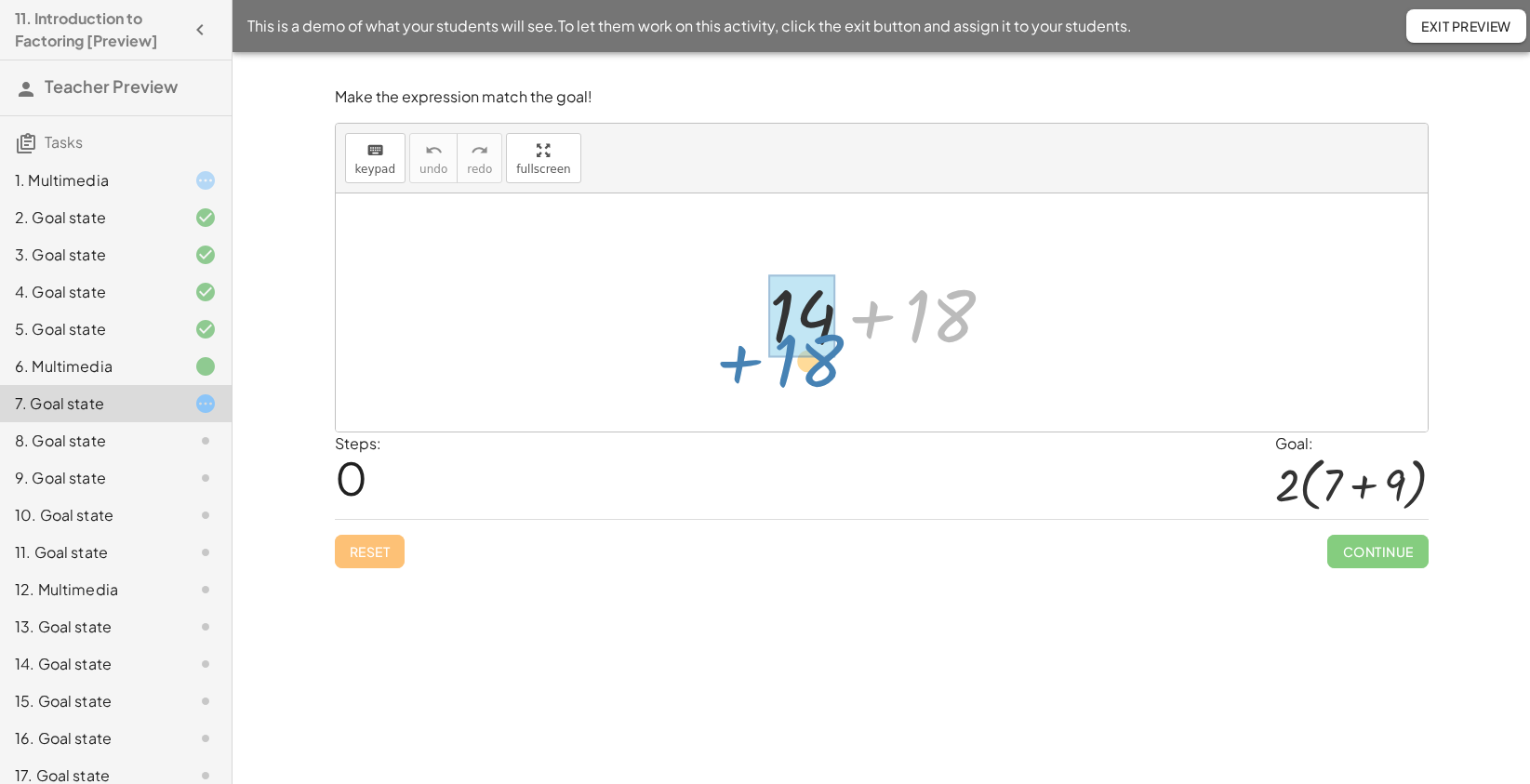
drag, startPoint x: 943, startPoint y: 350, endPoint x: 809, endPoint y: 353, distance: 134.0
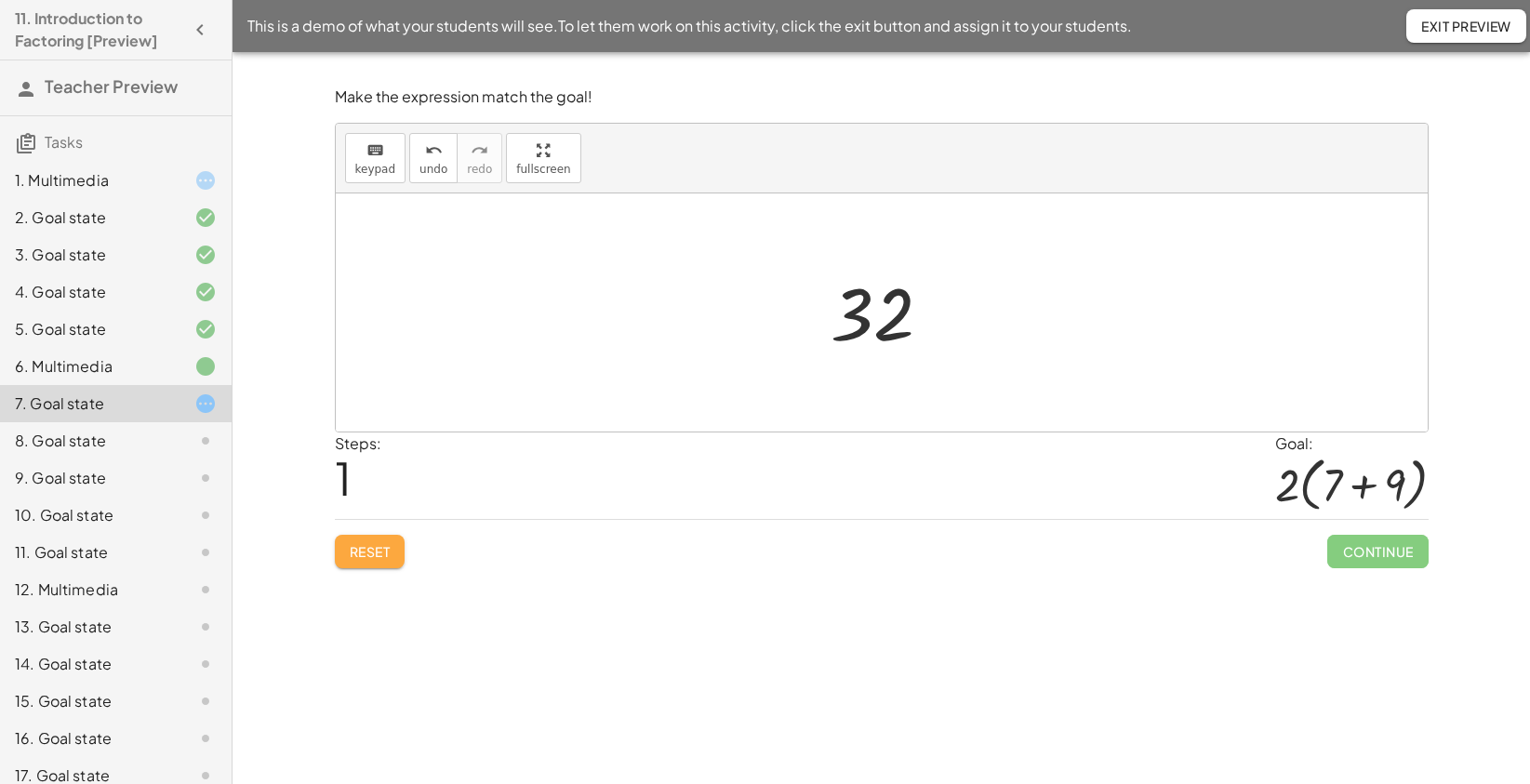
click at [397, 556] on button "Reset" at bounding box center [370, 551] width 71 height 34
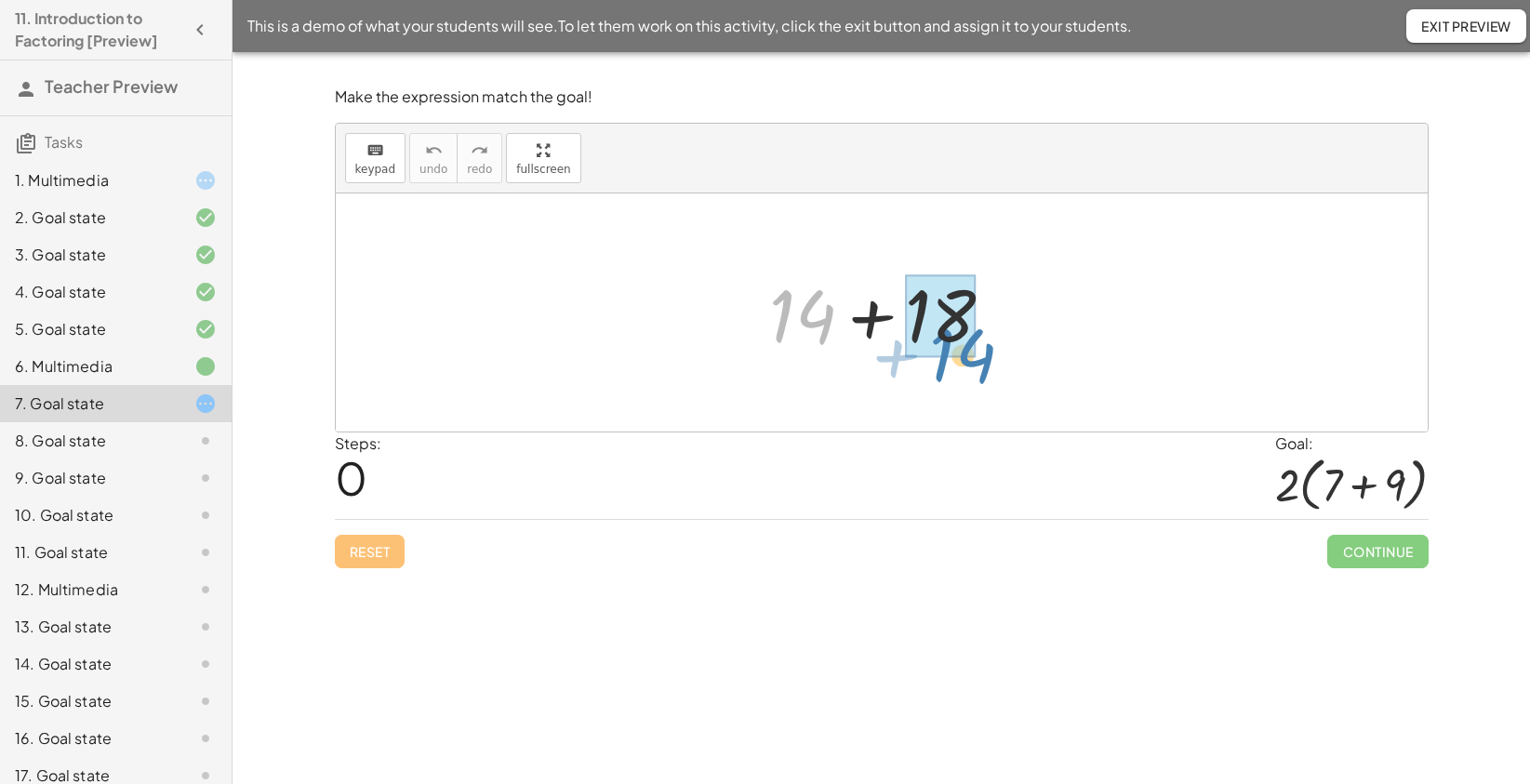
drag, startPoint x: 810, startPoint y: 326, endPoint x: 972, endPoint y: 363, distance: 166.2
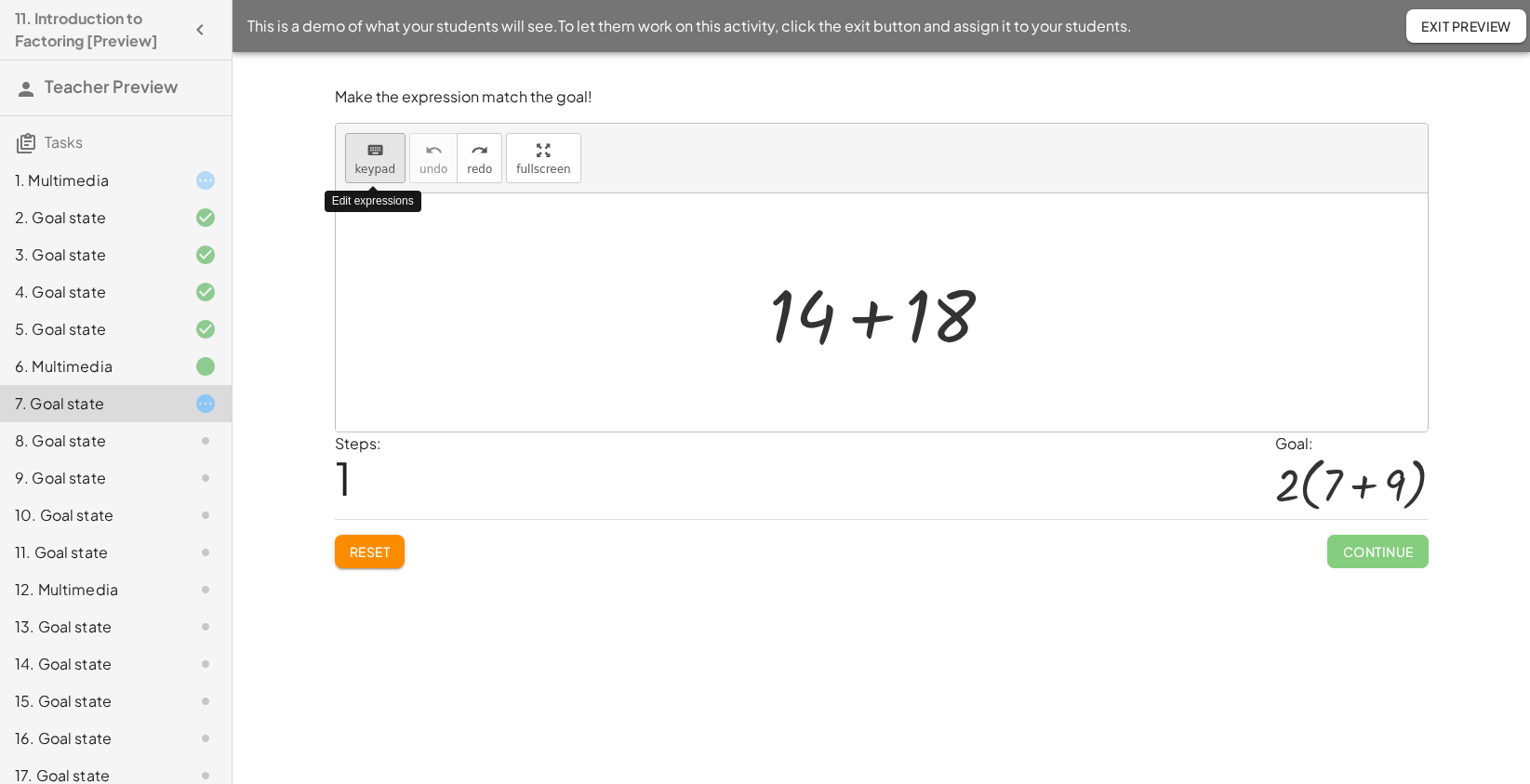
click at [393, 174] on button "keyboard keypad" at bounding box center [376, 158] width 62 height 50
click at [793, 301] on div at bounding box center [803, 315] width 67 height 87
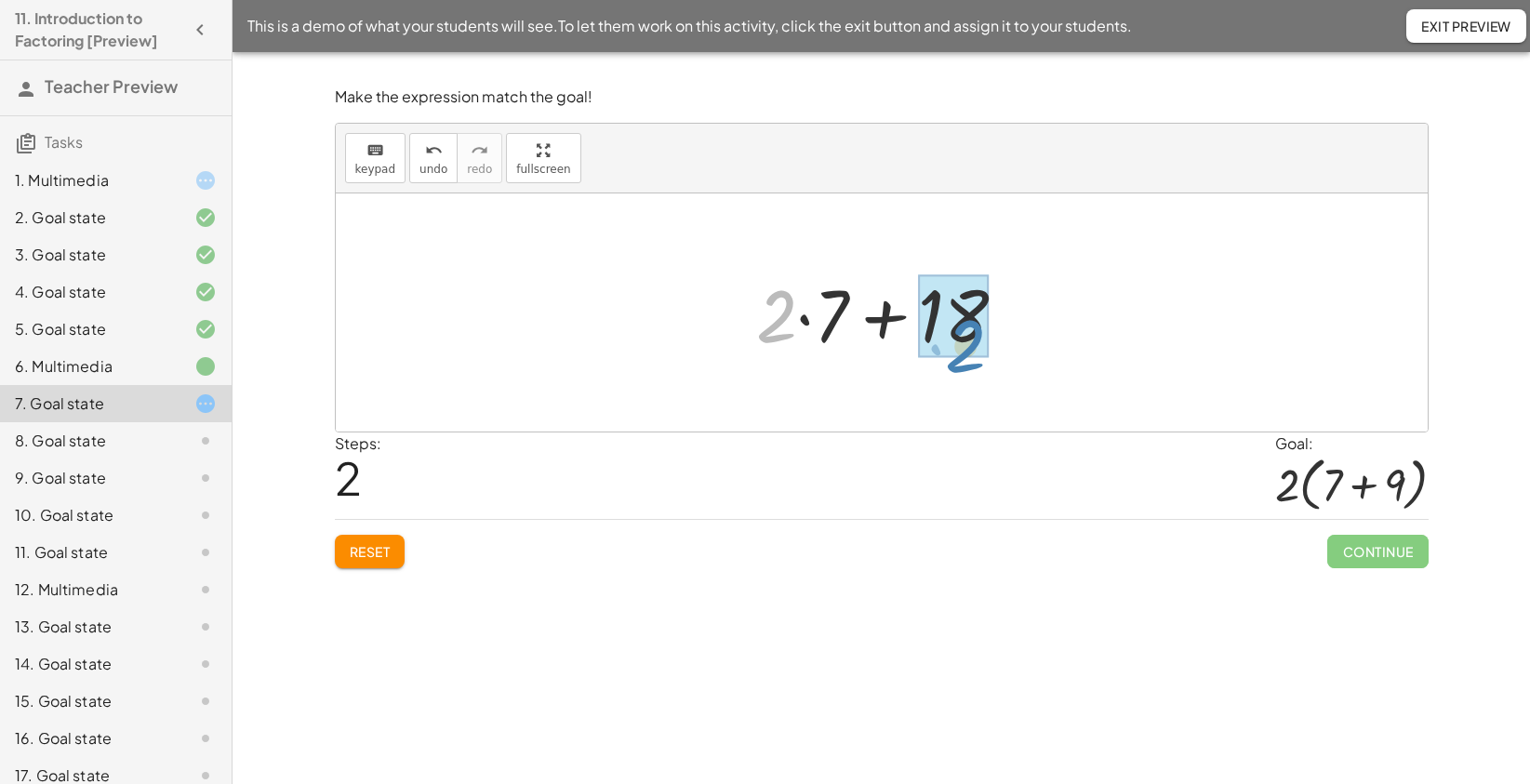
drag, startPoint x: 766, startPoint y: 316, endPoint x: 955, endPoint y: 346, distance: 191.4
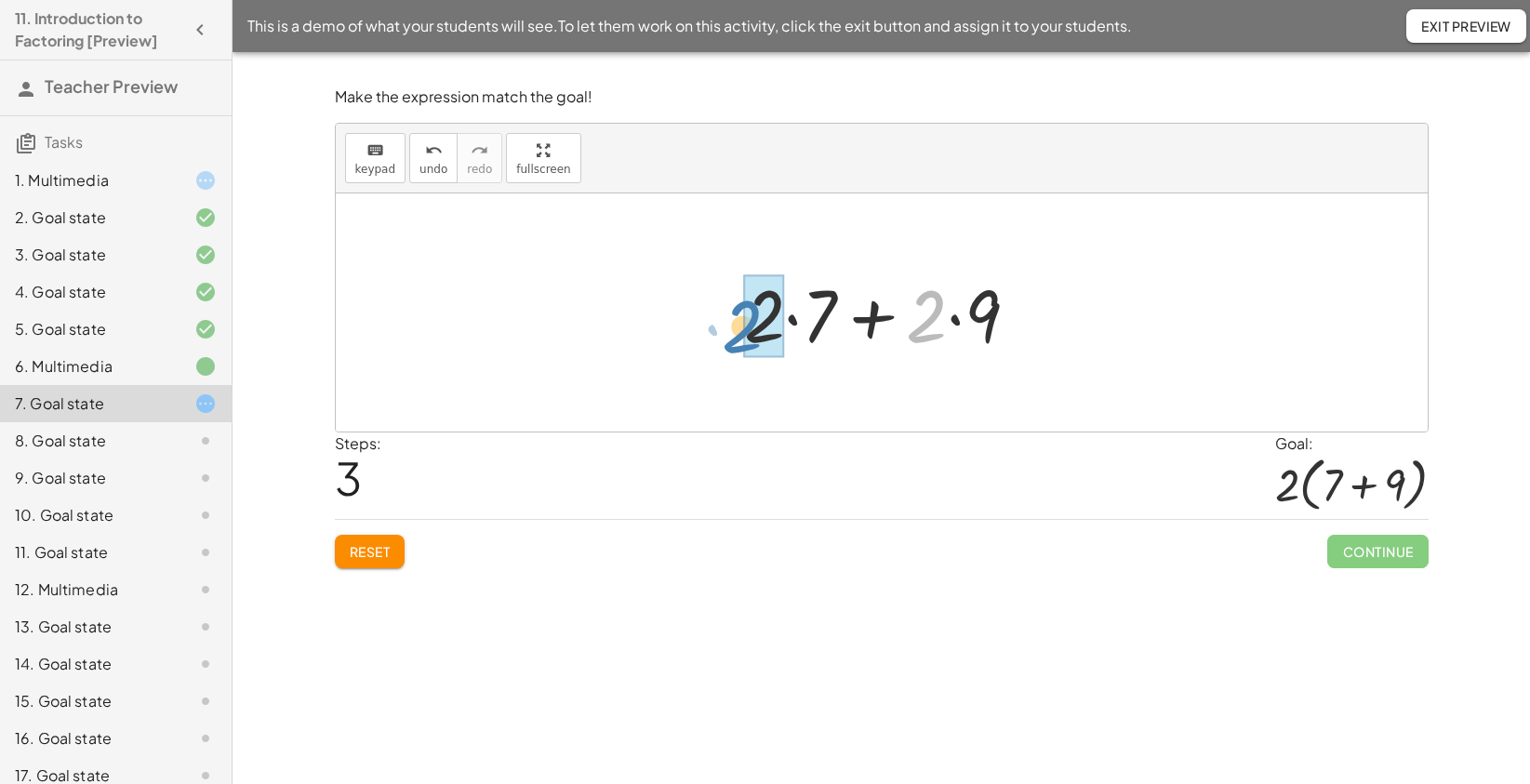
drag, startPoint x: 929, startPoint y: 331, endPoint x: 745, endPoint y: 341, distance: 184.3
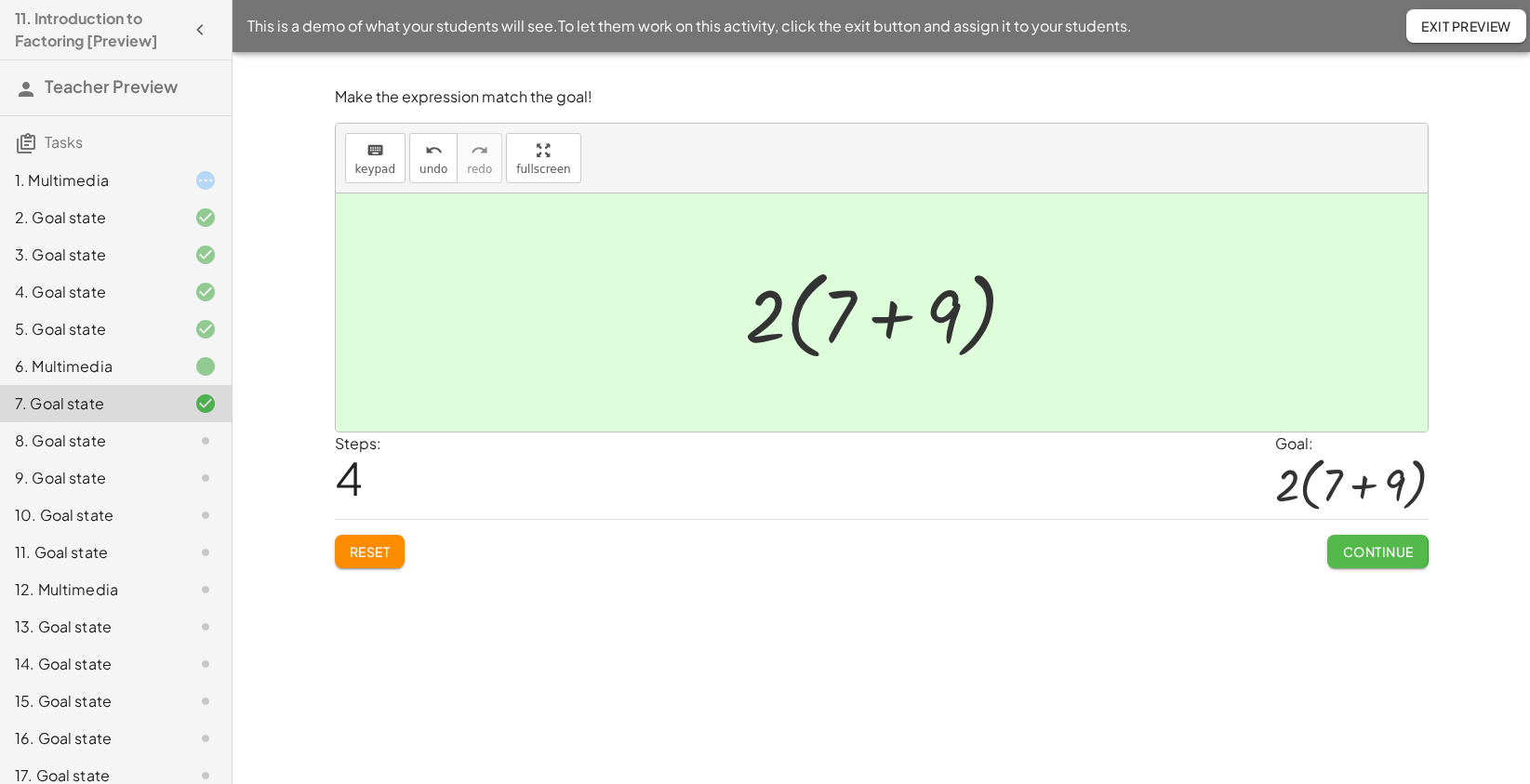
click at [1407, 551] on span "Continue" at bounding box center [1378, 551] width 71 height 17
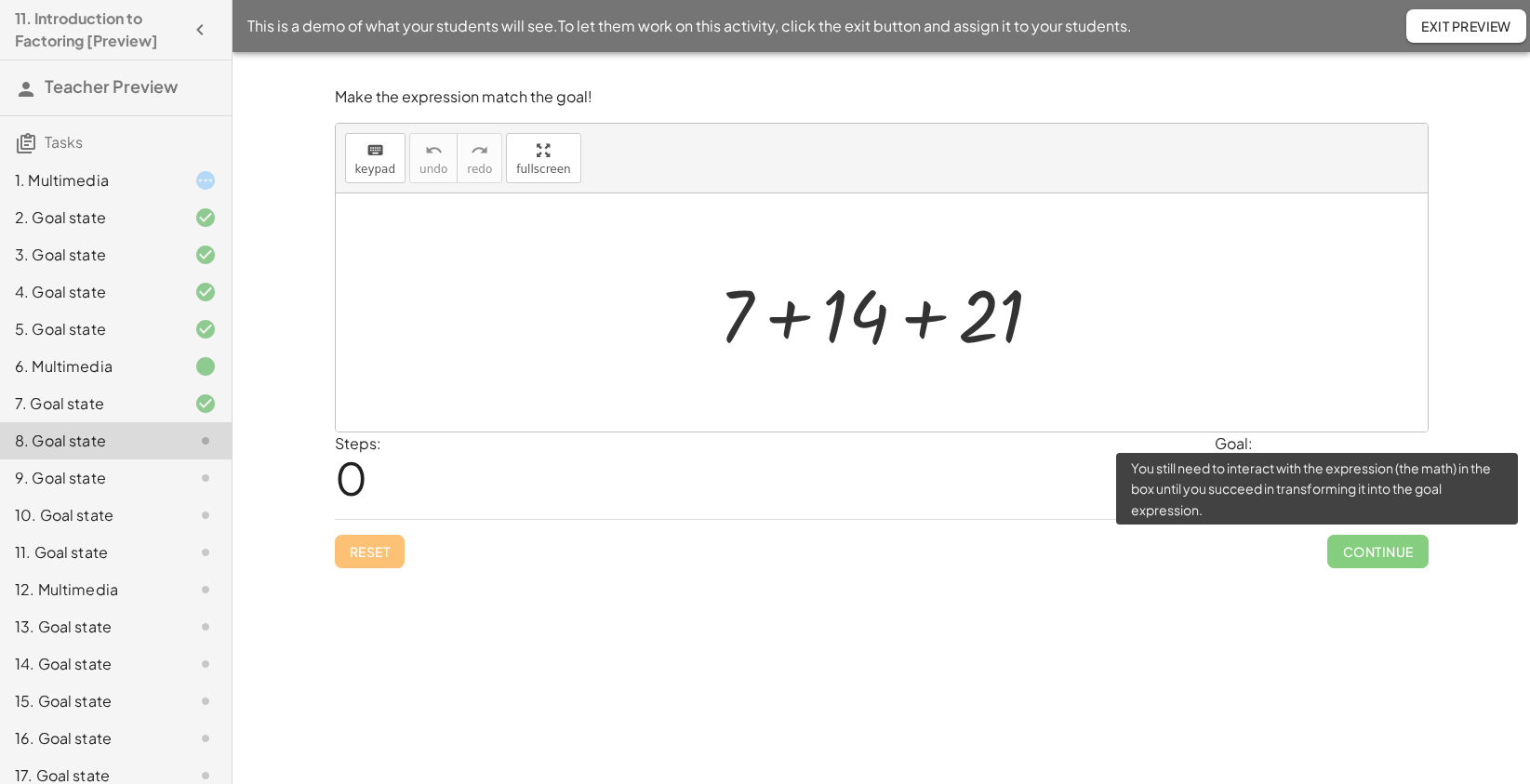
click at [1401, 550] on span "Continue" at bounding box center [1377, 551] width 100 height 34
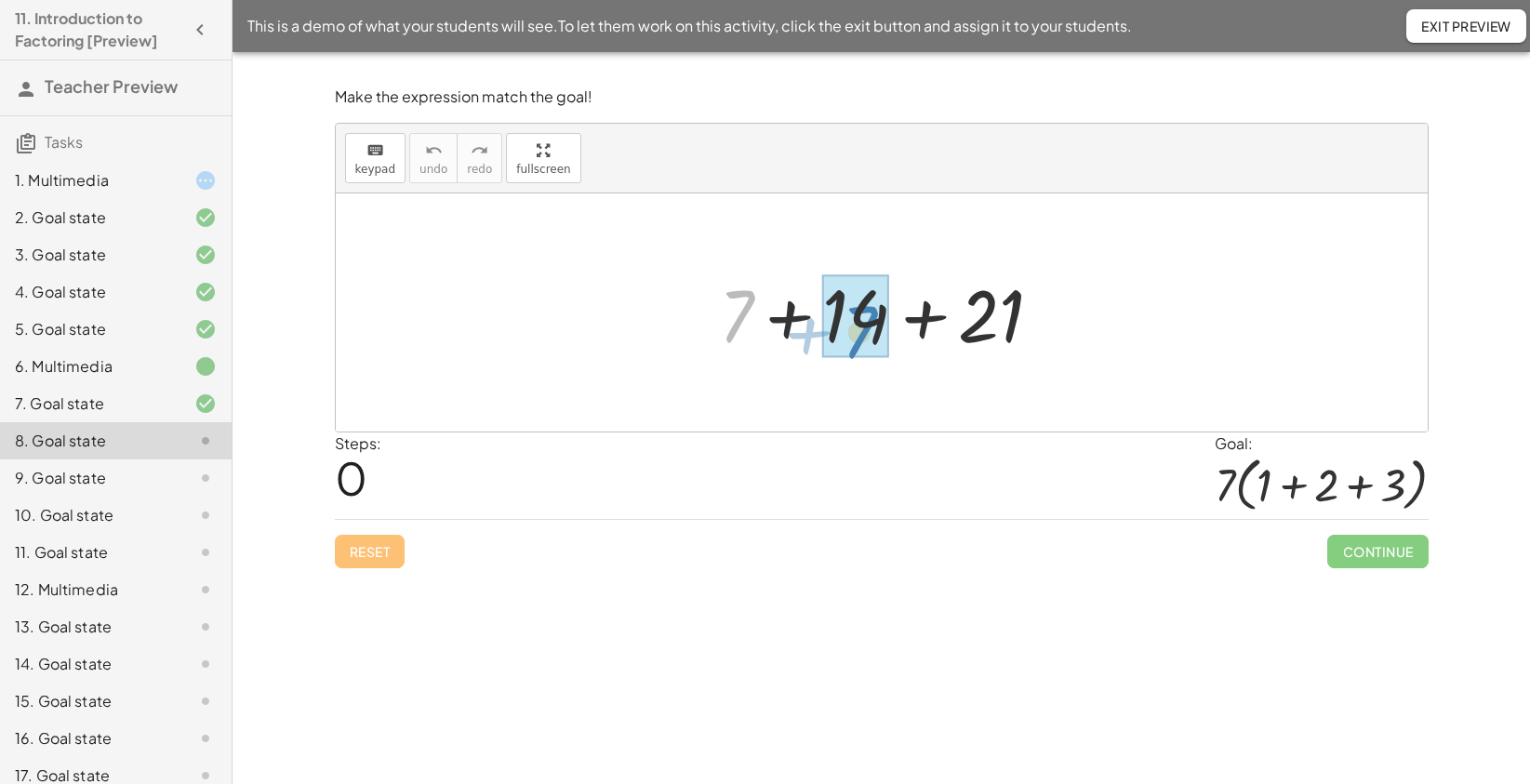
drag, startPoint x: 736, startPoint y: 328, endPoint x: 861, endPoint y: 344, distance: 126.0
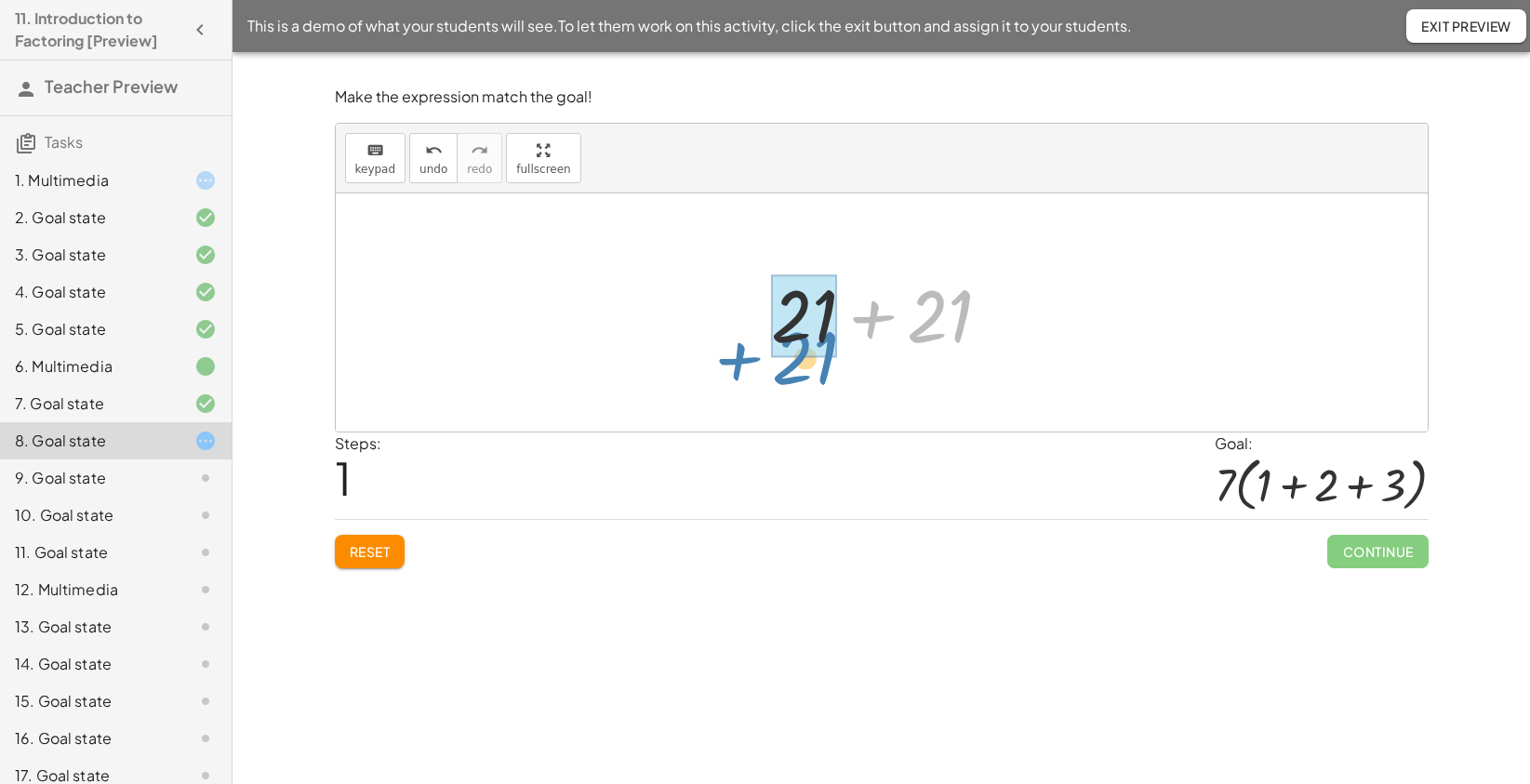
drag, startPoint x: 955, startPoint y: 306, endPoint x: 821, endPoint y: 346, distance: 139.8
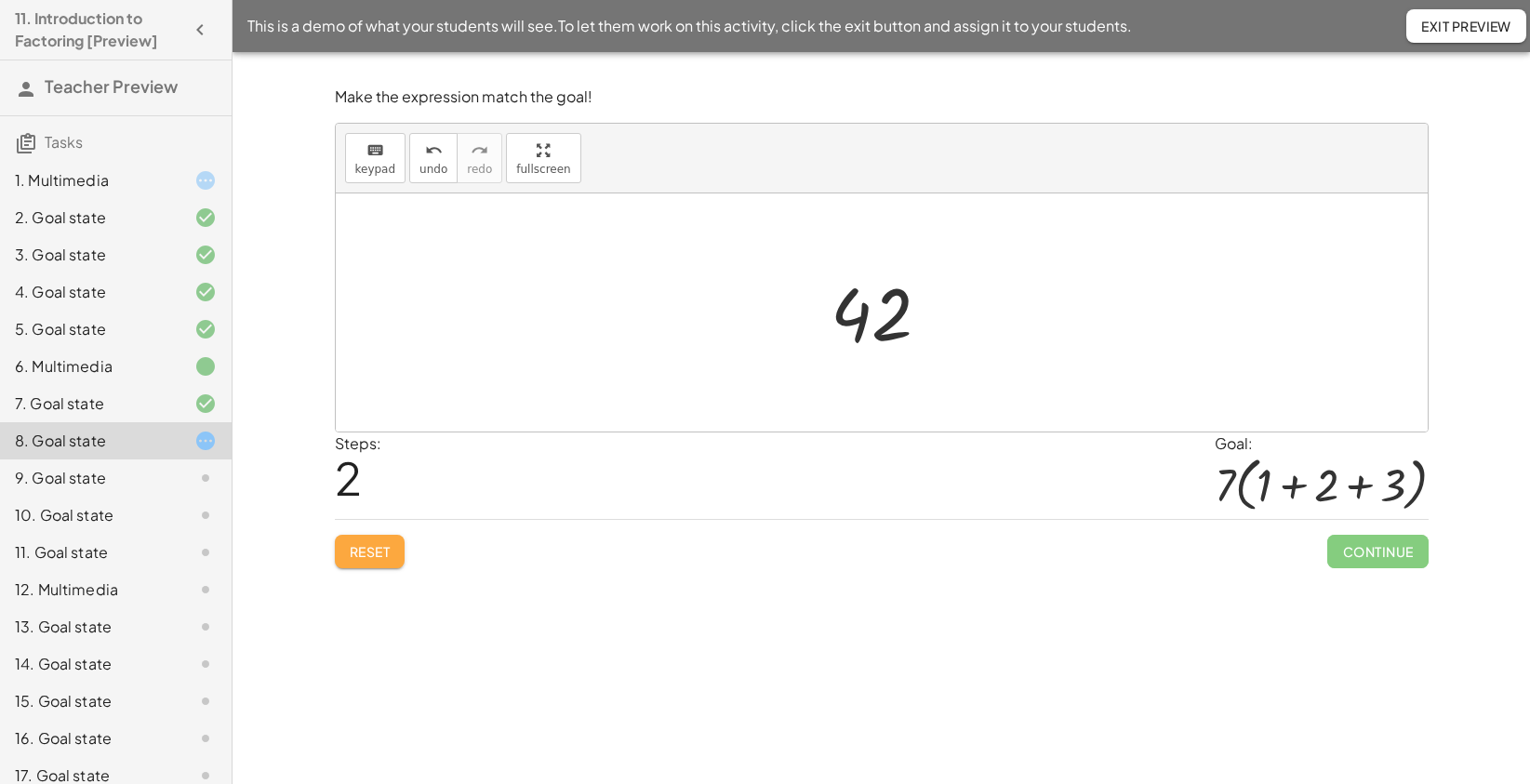
click at [373, 554] on span "Reset" at bounding box center [370, 551] width 41 height 17
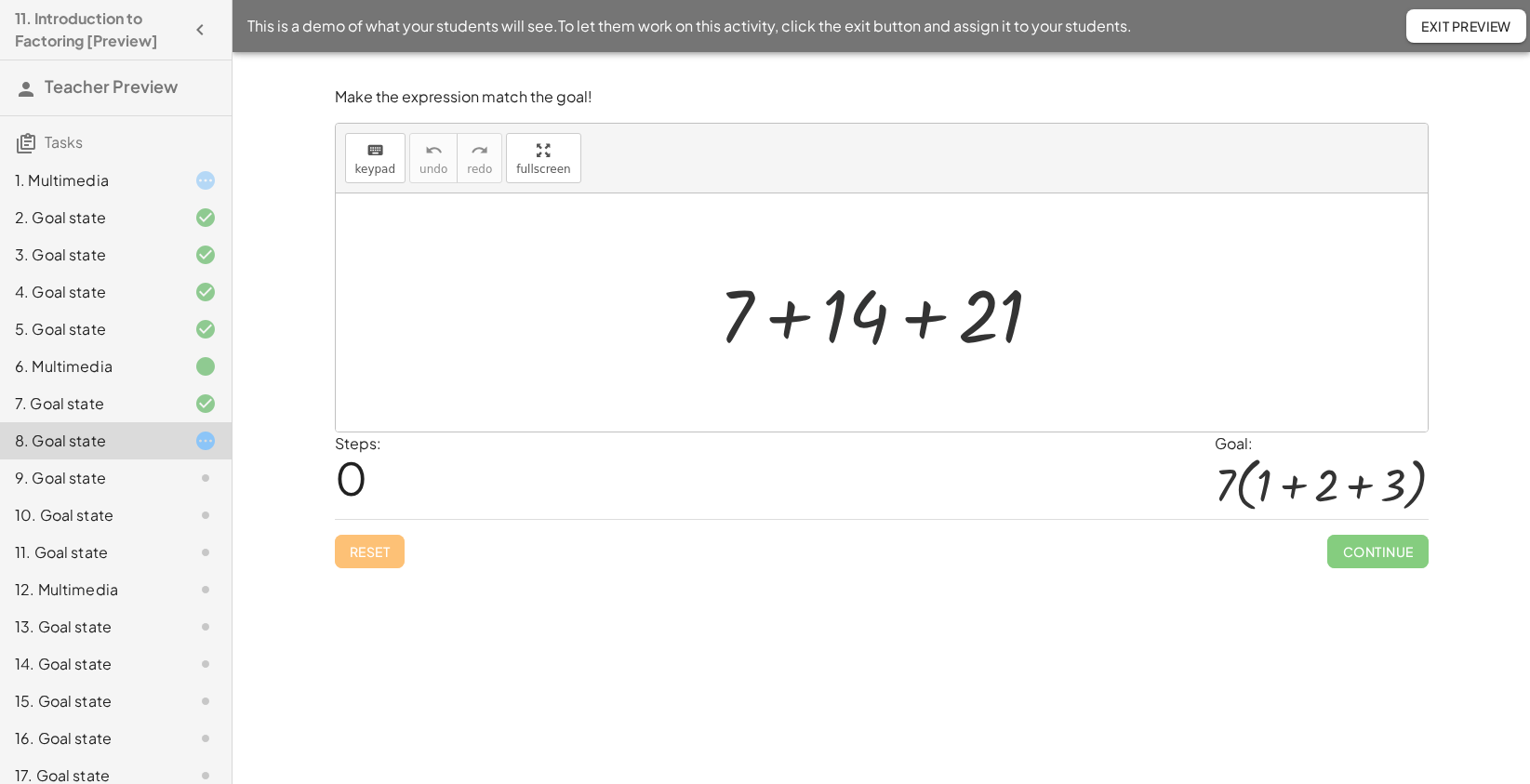
click at [866, 306] on div at bounding box center [888, 313] width 358 height 96
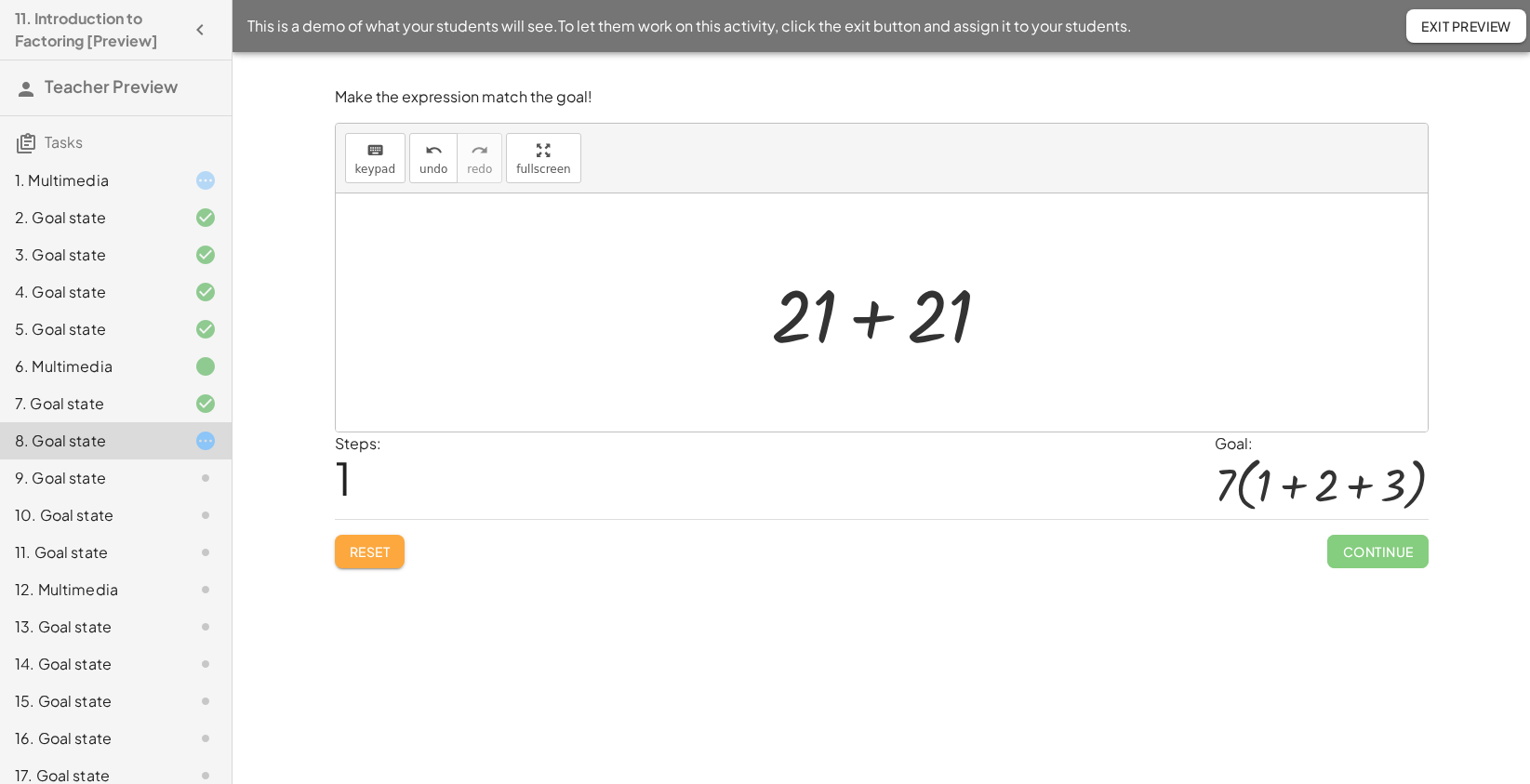
click at [375, 543] on span "Reset" at bounding box center [370, 551] width 41 height 17
